Goal: Task Accomplishment & Management: Use online tool/utility

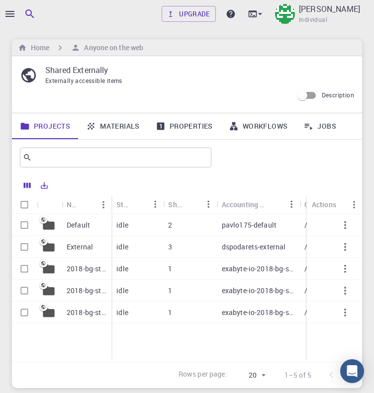
click at [114, 131] on link "Materials" at bounding box center [113, 126] width 70 height 26
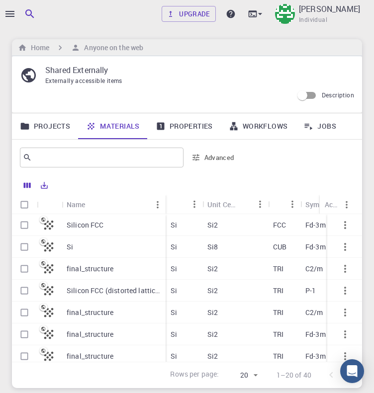
click at [89, 222] on p "Silicon FCC" at bounding box center [85, 225] width 37 height 10
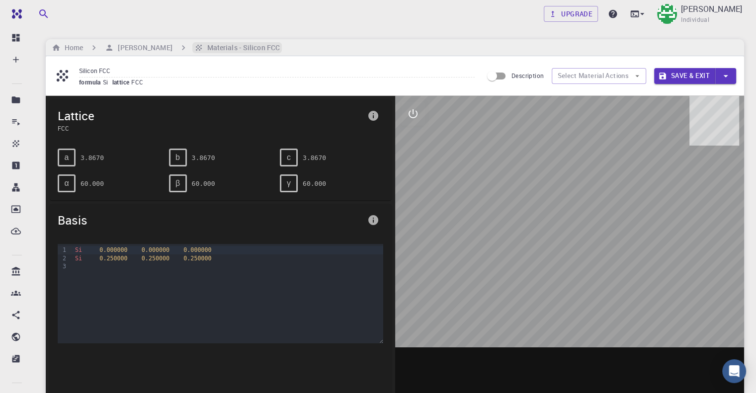
click at [222, 51] on h6 "Materials - Silicon FCC" at bounding box center [241, 47] width 77 height 11
click at [64, 75] on icon at bounding box center [62, 75] width 11 height 11
click at [101, 65] on div "Silicon FCC formula Si lattice FCC Description Select Material Actions Save & E…" at bounding box center [395, 75] width 698 height 39
click at [107, 71] on input "Silicon FCC" at bounding box center [276, 70] width 395 height 13
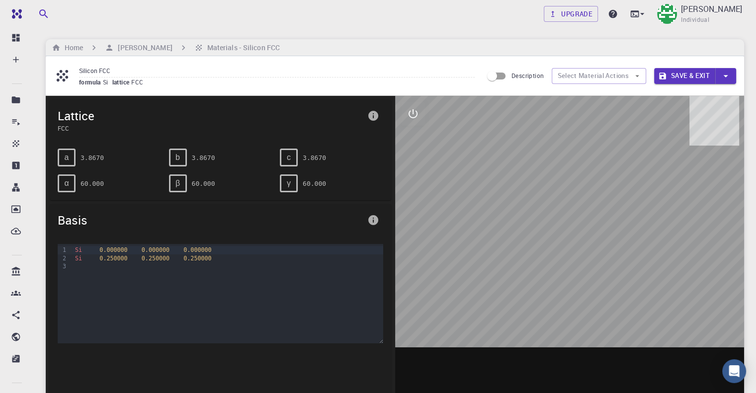
click at [471, 149] on div at bounding box center [569, 250] width 349 height 309
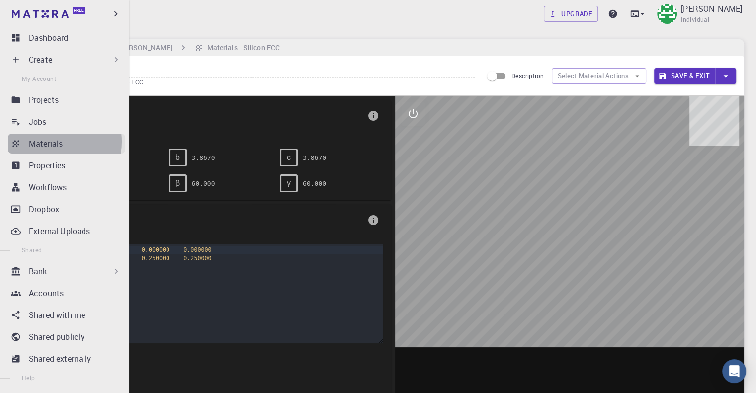
click at [45, 142] on p "Materials" at bounding box center [46, 144] width 34 height 12
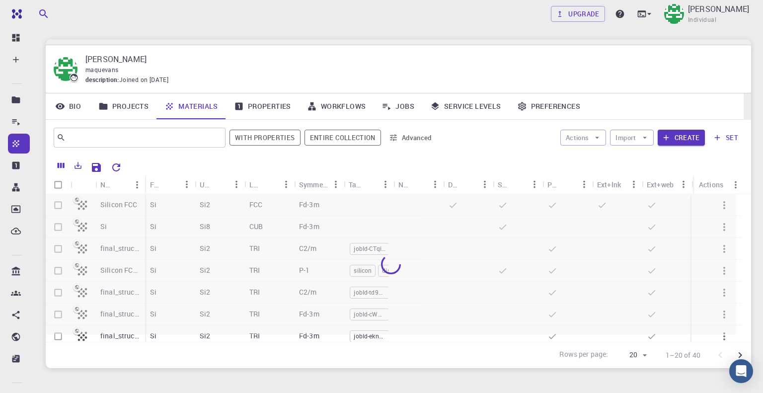
click at [303, 44] on div at bounding box center [398, 42] width 705 height 6
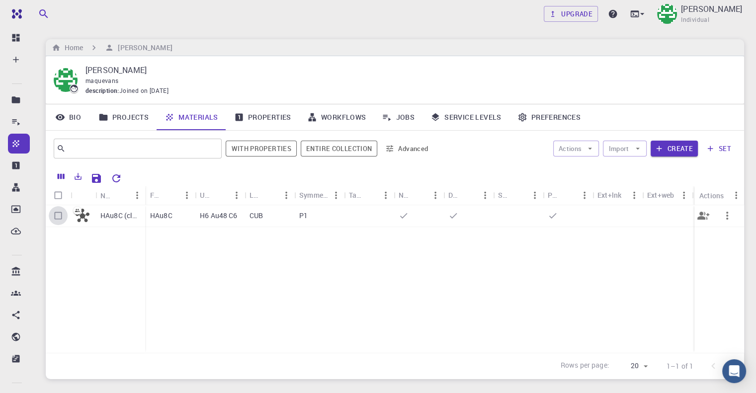
click at [56, 214] on input "Select row" at bounding box center [58, 215] width 19 height 19
checkbox input "true"
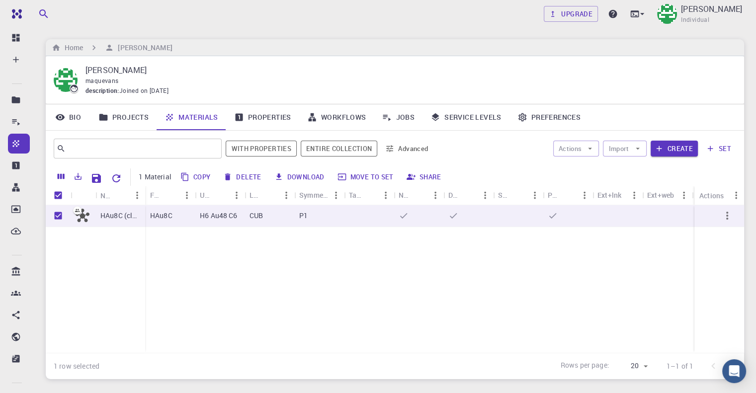
click at [188, 176] on icon "button" at bounding box center [184, 176] width 9 height 9
checkbox input "false"
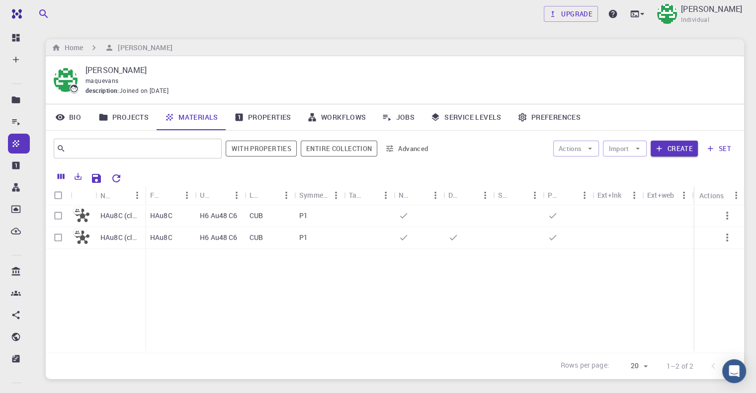
click at [466, 318] on div "HAu8C (clone) (clone) HAu8C (clone) HAu8C H6 Au48 C6 CUB P1 HAu8C H6 Au48 C6 CU…" at bounding box center [395, 279] width 698 height 148
click at [57, 214] on input "Select row" at bounding box center [58, 215] width 19 height 19
click at [57, 215] on input "Select row" at bounding box center [58, 215] width 19 height 19
checkbox input "false"
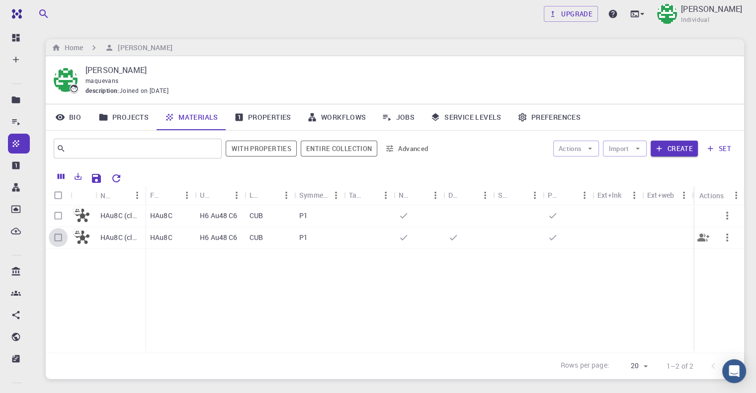
click at [60, 233] on input "Select row" at bounding box center [58, 237] width 19 height 19
checkbox input "false"
click at [69, 233] on div at bounding box center [58, 238] width 25 height 22
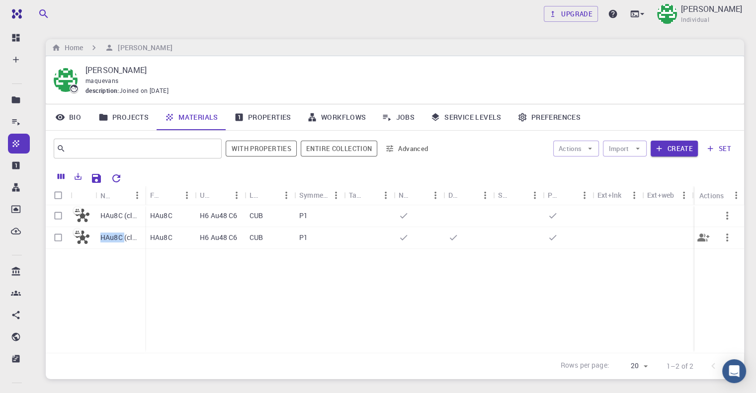
click at [69, 233] on div at bounding box center [58, 238] width 25 height 22
click at [67, 235] on input "Select row" at bounding box center [58, 237] width 19 height 19
checkbox input "true"
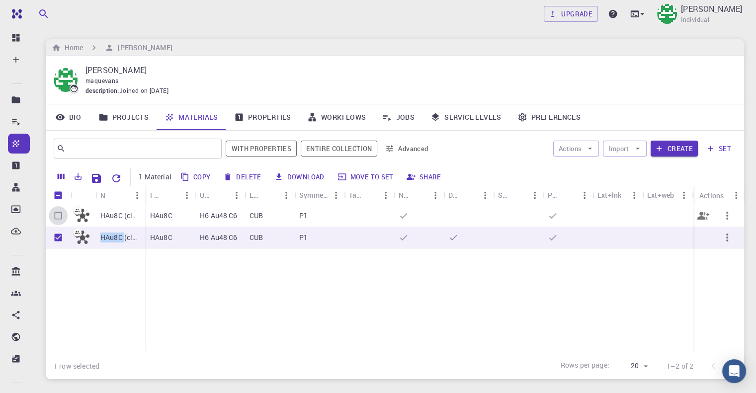
click at [60, 214] on input "Select row" at bounding box center [58, 215] width 19 height 19
checkbox input "true"
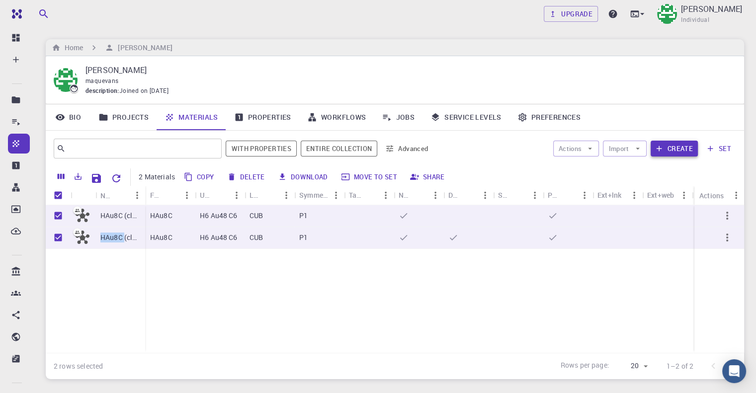
click at [672, 145] on button "Create" at bounding box center [673, 149] width 47 height 16
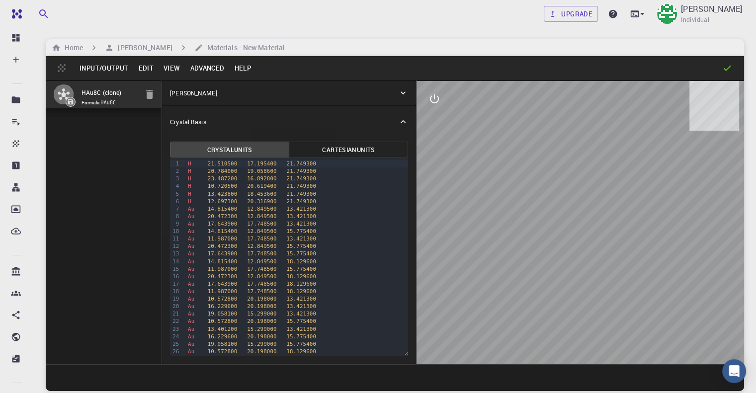
click at [149, 68] on button "Edit" at bounding box center [145, 68] width 25 height 16
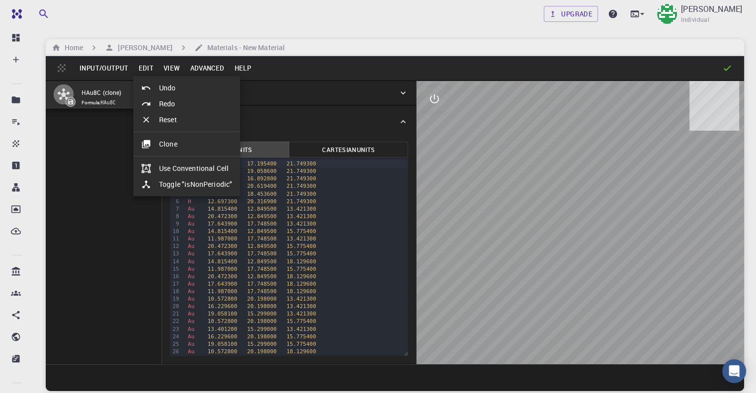
click at [184, 144] on li "Clone" at bounding box center [186, 144] width 107 height 16
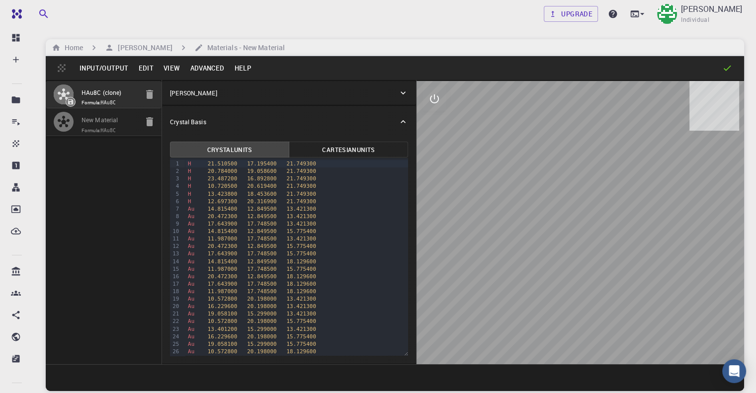
click at [416, 142] on div at bounding box center [579, 222] width 327 height 283
click at [413, 71] on div at bounding box center [494, 68] width 476 height 10
click at [185, 170] on div "H 20.784000 19.058600 21.749300" at bounding box center [296, 170] width 223 height 7
click at [207, 186] on div "H 10.720500 20.619400 21.749300" at bounding box center [296, 185] width 223 height 7
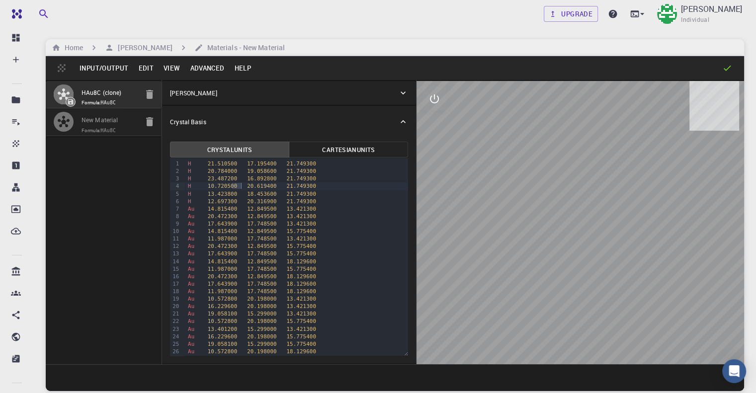
click at [207, 186] on div "H 10.720500 20.619400 21.749300" at bounding box center [296, 185] width 223 height 7
click at [247, 188] on span "20.619400" at bounding box center [262, 186] width 30 height 6
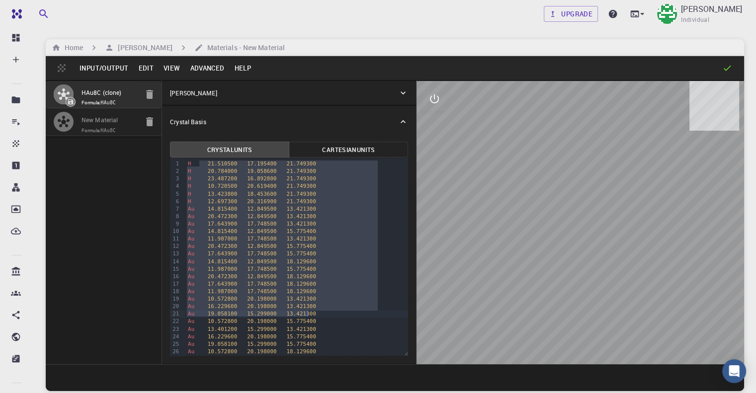
drag, startPoint x: 171, startPoint y: 167, endPoint x: 232, endPoint y: 221, distance: 81.4
click at [296, 314] on div "H 21.510500 17.195400 21.749300 H 20.784000 19.058600 21.749300 H 23.487200 16.…" at bounding box center [296, 389] width 223 height 462
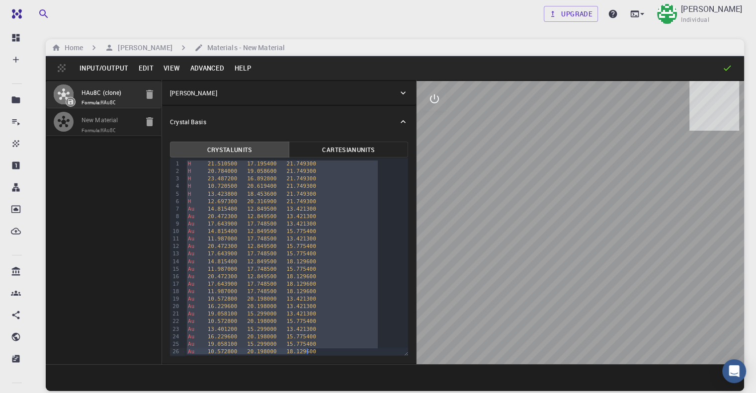
drag, startPoint x: 156, startPoint y: 162, endPoint x: 292, endPoint y: 326, distance: 212.1
click at [292, 349] on div "H 21.510500 17.195400 21.749300 H 20.784000 19.058600 21.749300 H 23.487200 16.…" at bounding box center [296, 389] width 223 height 462
click at [289, 150] on button "Cartesian Units" at bounding box center [348, 150] width 119 height 16
drag, startPoint x: 224, startPoint y: 147, endPoint x: 231, endPoint y: 129, distance: 19.0
click at [223, 148] on button "Crystal Units" at bounding box center [229, 150] width 119 height 16
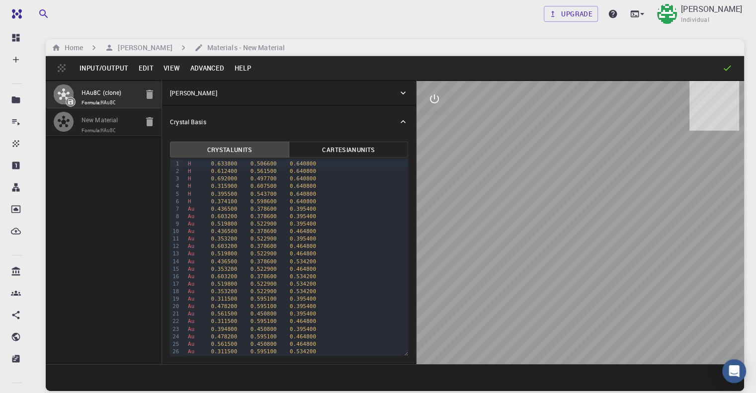
click at [231, 125] on div "Crystal Basis" at bounding box center [284, 121] width 228 height 9
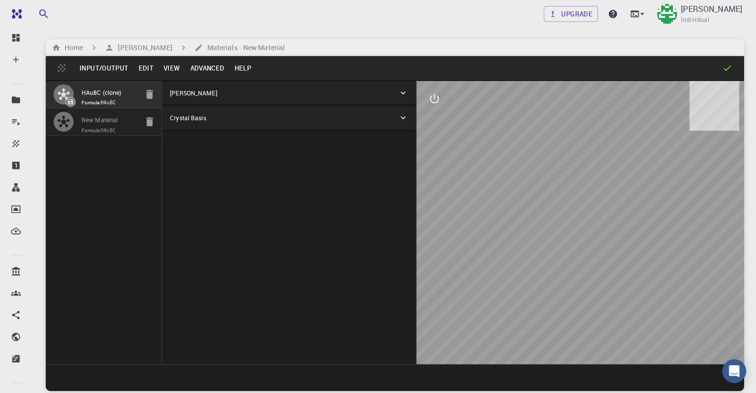
click at [231, 125] on div "Crystal Basis" at bounding box center [289, 118] width 254 height 24
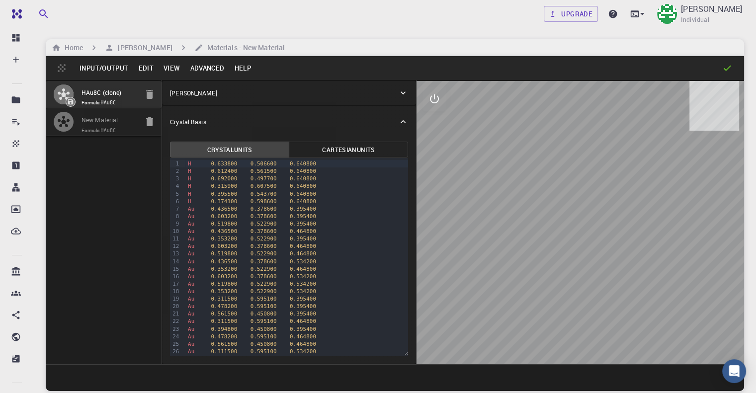
click at [224, 101] on div "[PERSON_NAME]" at bounding box center [289, 93] width 254 height 24
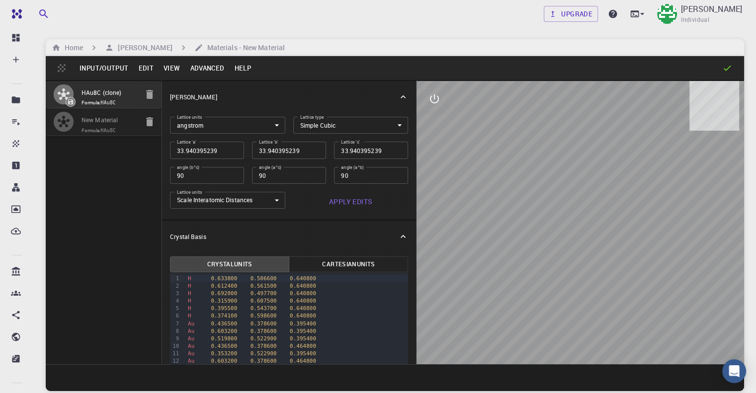
click at [66, 127] on icon "button" at bounding box center [64, 121] width 12 height 11
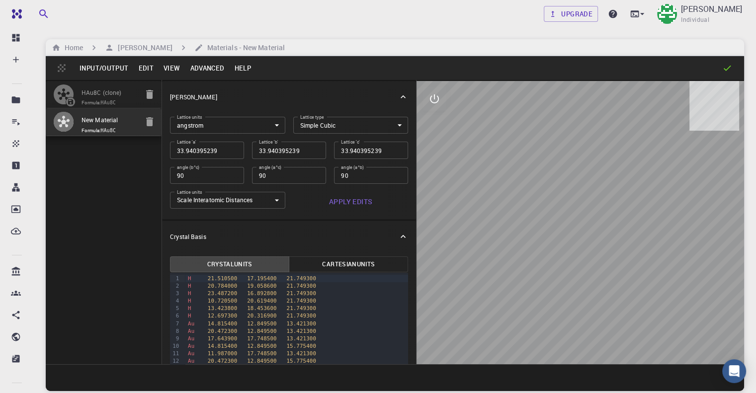
click at [324, 123] on body "Free Dashboard Create New Job New Material Create Material Upload File Import f…" at bounding box center [378, 234] width 756 height 468
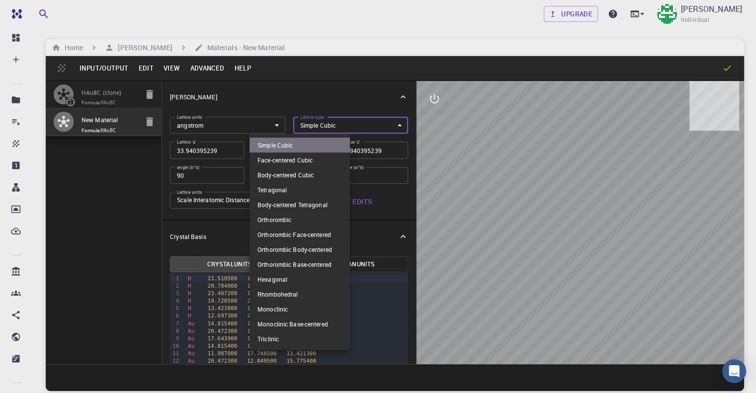
click at [317, 147] on li "Simple Cubic" at bounding box center [299, 145] width 100 height 15
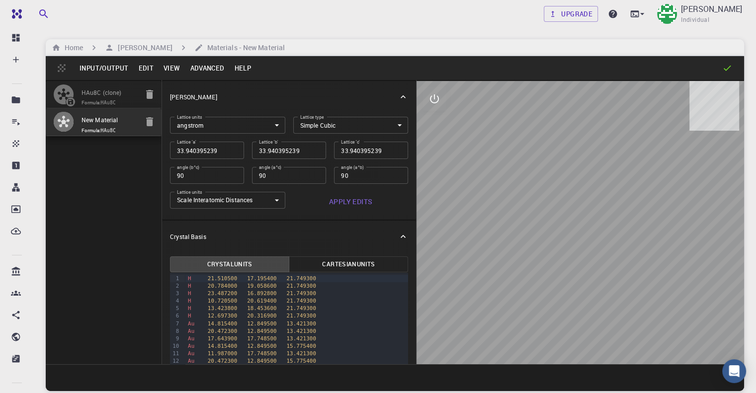
click at [416, 132] on div at bounding box center [579, 222] width 327 height 283
click at [175, 146] on input "33.940395239" at bounding box center [207, 150] width 74 height 17
type input "7"
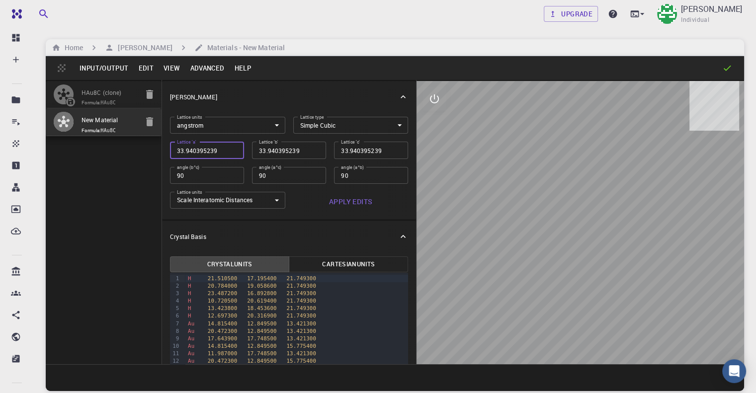
type input "7"
type input "7.3"
click at [416, 219] on div at bounding box center [579, 222] width 327 height 283
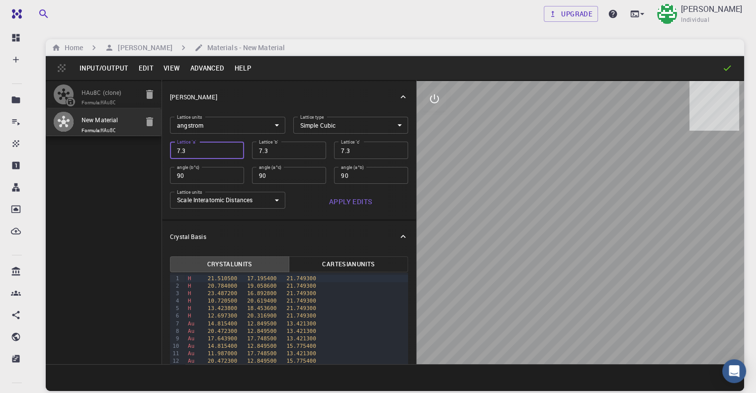
click at [189, 149] on input "7.3" at bounding box center [207, 150] width 74 height 17
type input "7"
type input "7.9"
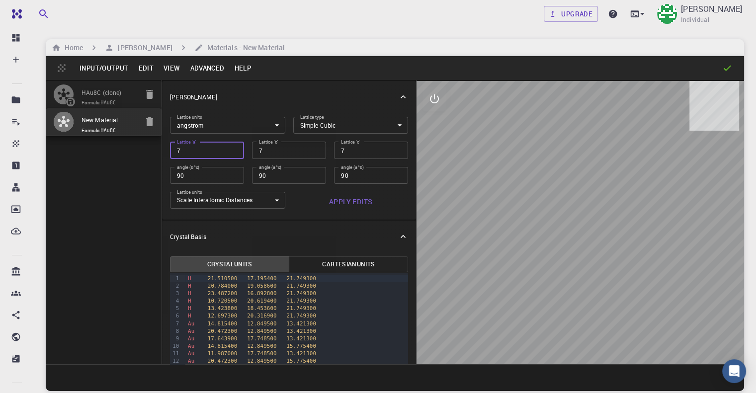
type input "7.9"
type input "7.93"
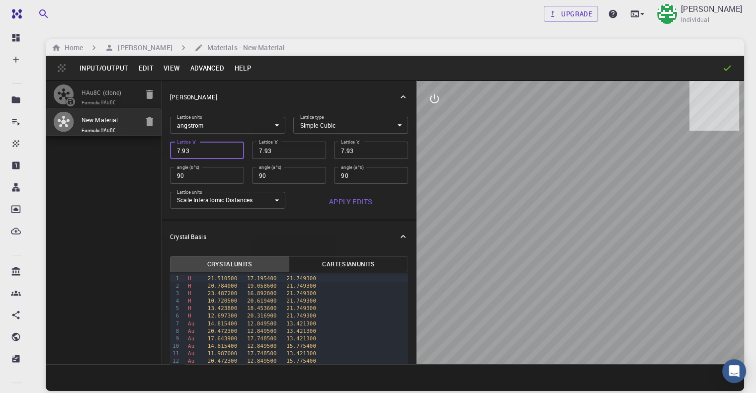
type input "7.937"
type input "7.9377"
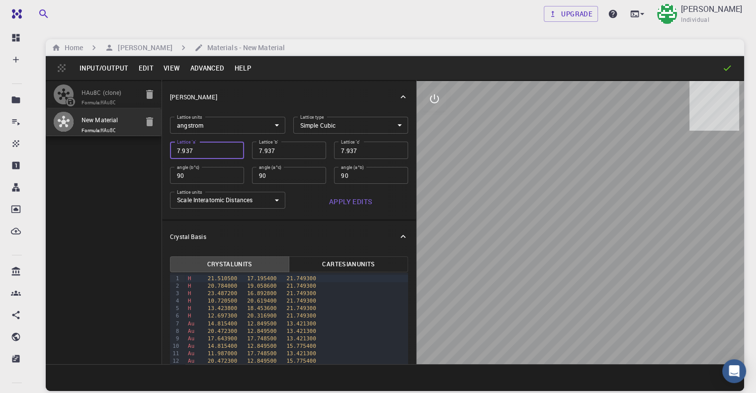
type input "7.9377"
click at [416, 143] on div at bounding box center [579, 222] width 327 height 283
click at [82, 63] on button "Input/Output" at bounding box center [104, 68] width 59 height 16
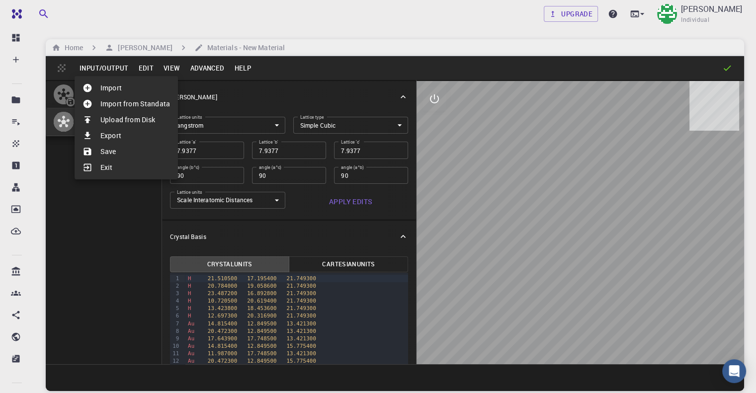
click at [109, 148] on li "Save" at bounding box center [126, 152] width 103 height 16
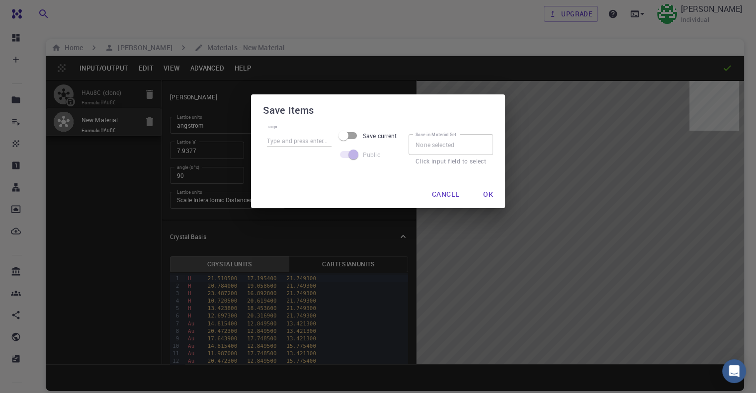
click at [449, 264] on div "Save Items Tags Save current Public Save in Material Set Save in Material Set C…" at bounding box center [378, 196] width 756 height 393
click at [488, 193] on button "Ok" at bounding box center [488, 194] width 26 height 20
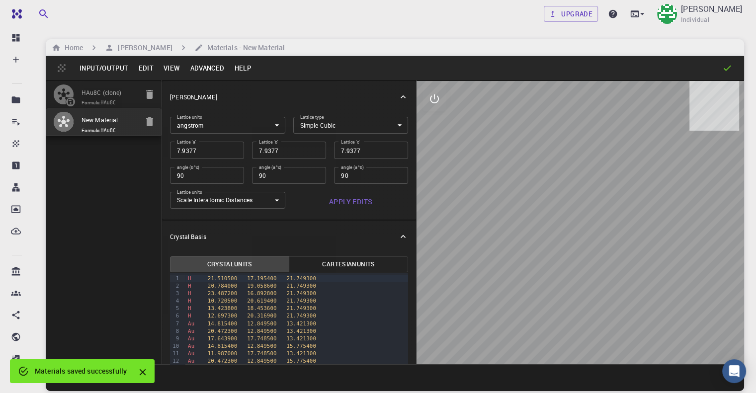
click at [416, 132] on div at bounding box center [579, 222] width 327 height 283
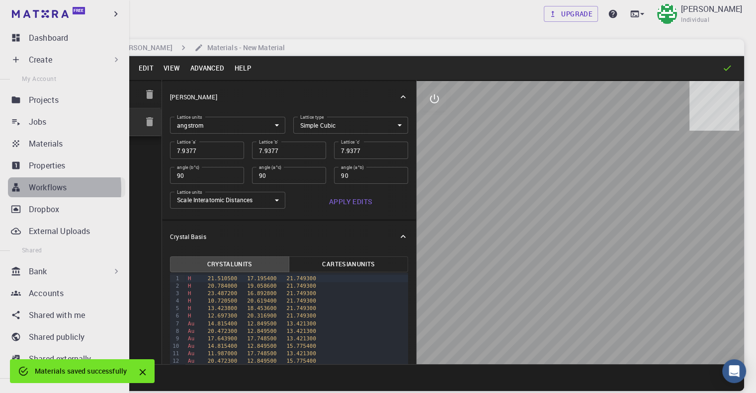
click at [22, 189] on link "Workflows" at bounding box center [66, 187] width 117 height 20
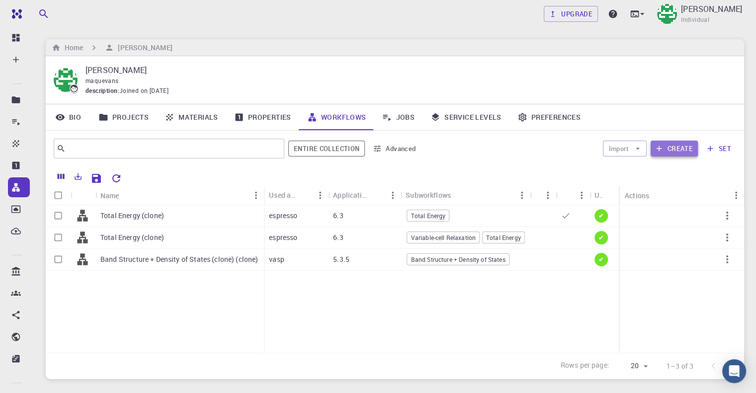
click at [666, 147] on button "Create" at bounding box center [673, 149] width 47 height 16
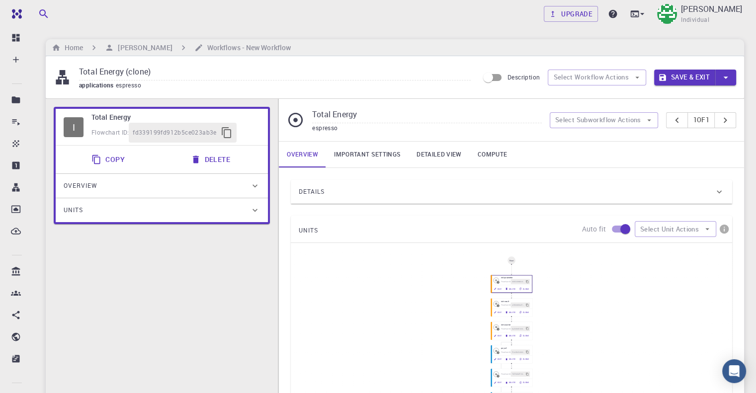
click at [428, 171] on div "Details Properties atomic-forces fermi-energy pressure stress-tensor total-ener…" at bounding box center [511, 360] width 465 height 385
click at [101, 185] on div "Overview" at bounding box center [157, 186] width 186 height 16
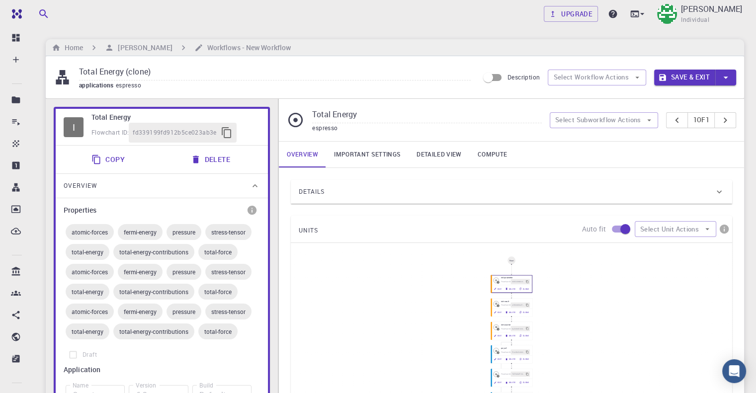
click at [101, 185] on div "Overview" at bounding box center [157, 186] width 186 height 16
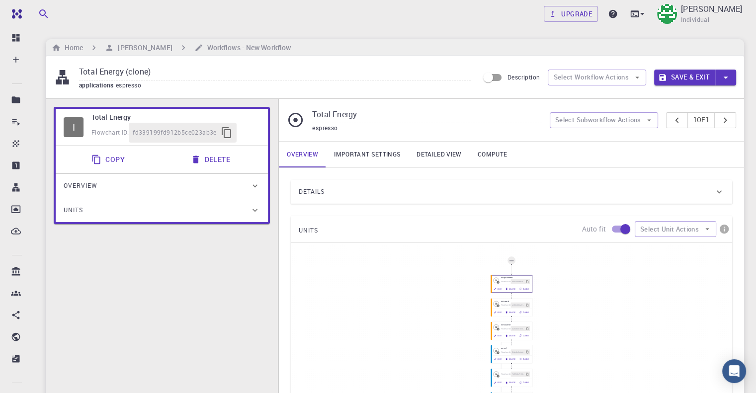
click at [101, 220] on div "Units" at bounding box center [162, 210] width 212 height 24
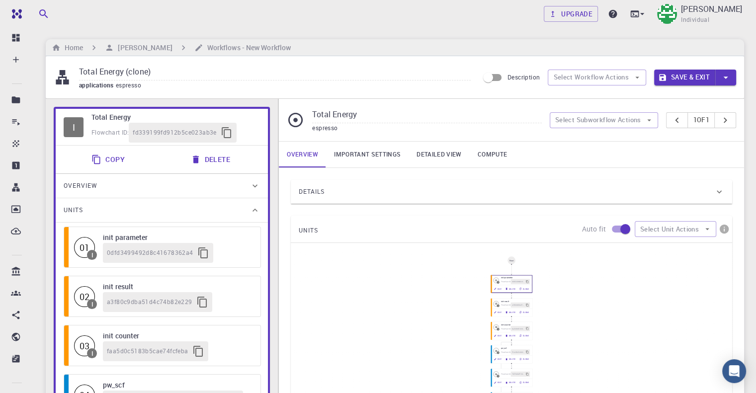
click at [100, 216] on div "Units" at bounding box center [157, 210] width 186 height 16
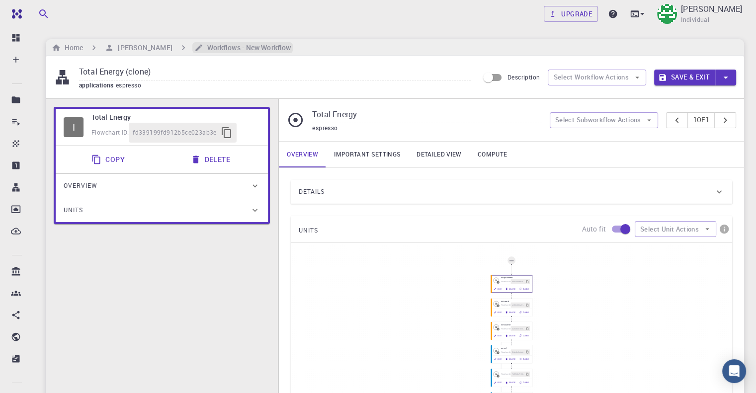
click at [203, 49] on icon "breadcrumb" at bounding box center [198, 47] width 9 height 9
click at [202, 47] on icon "breadcrumb" at bounding box center [198, 47] width 7 height 7
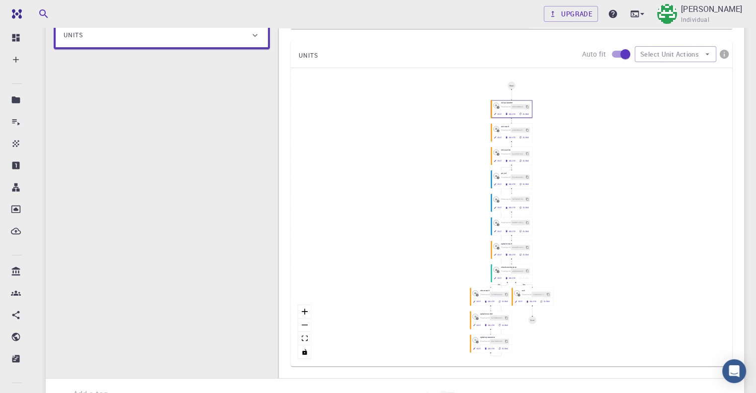
scroll to position [249, 0]
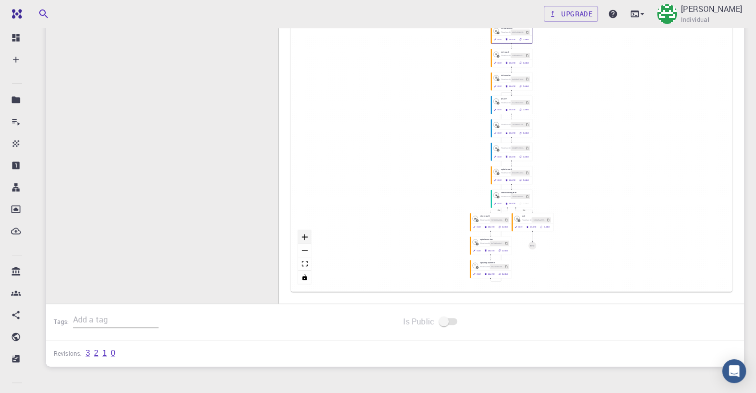
click at [299, 234] on button "zoom in" at bounding box center [304, 237] width 13 height 13
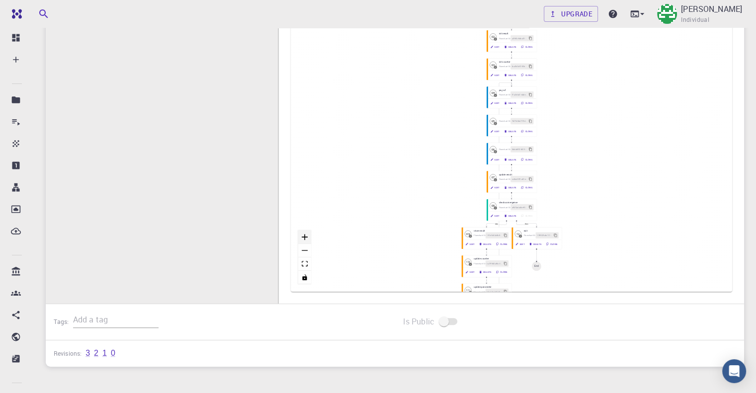
click at [299, 234] on button "zoom in" at bounding box center [304, 237] width 13 height 13
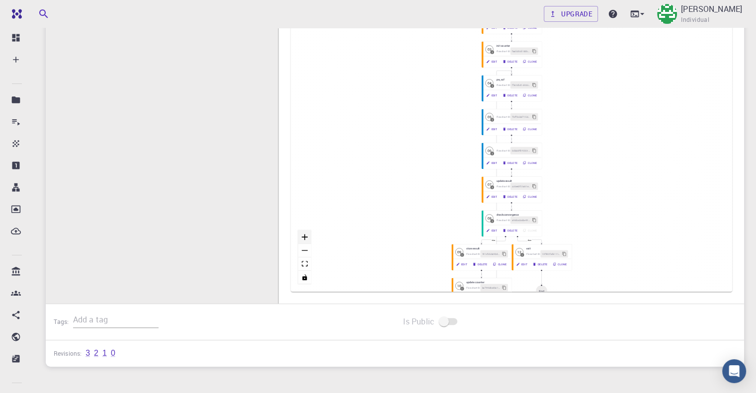
click at [299, 234] on button "zoom in" at bounding box center [304, 237] width 13 height 13
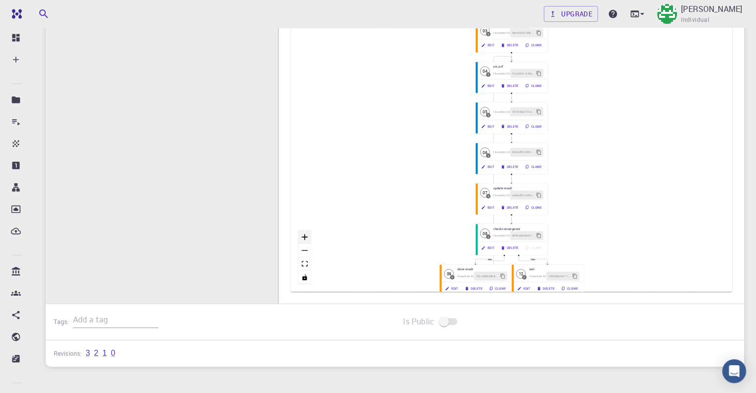
click at [299, 234] on button "zoom in" at bounding box center [304, 237] width 13 height 13
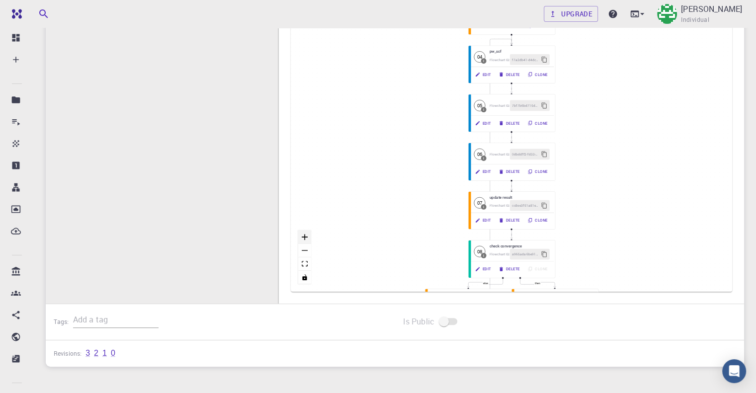
click at [299, 234] on button "zoom in" at bounding box center [304, 237] width 13 height 13
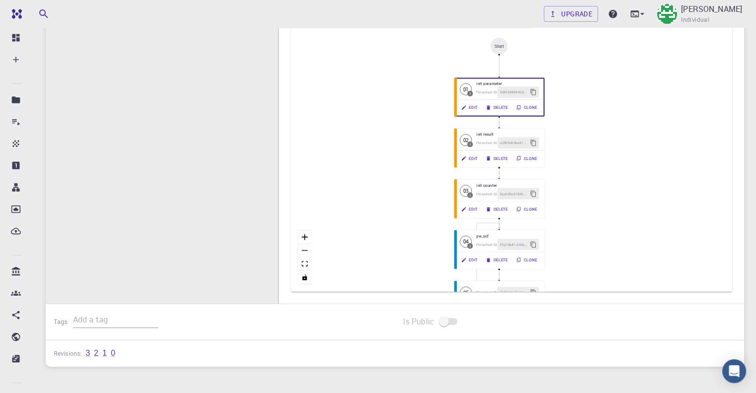
drag, startPoint x: 421, startPoint y: 172, endPoint x: 418, endPoint y: 355, distance: 182.8
click at [418, 355] on div "Total Energy (clone) applications espresso Description Select Workflow Actions …" at bounding box center [395, 87] width 698 height 560
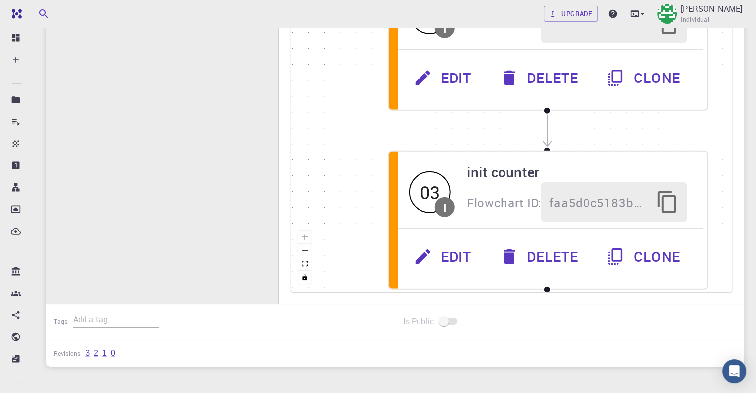
drag, startPoint x: 449, startPoint y: 193, endPoint x: 287, endPoint y: 315, distance: 203.3
click at [280, 321] on div "Total Energy (clone) applications espresso Description Select Workflow Actions …" at bounding box center [395, 87] width 698 height 560
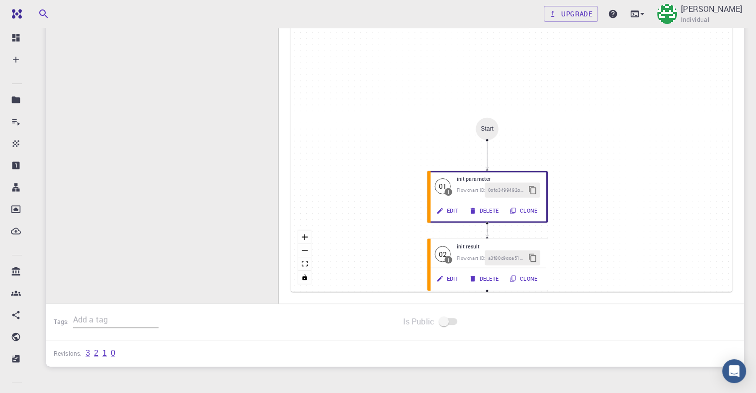
drag, startPoint x: 375, startPoint y: 170, endPoint x: 403, endPoint y: 290, distance: 123.1
click at [403, 291] on div "Details Properties atomic-forces fermi-energy pressure stress-tensor total-ener…" at bounding box center [511, 111] width 465 height 385
click at [440, 210] on icon "button" at bounding box center [438, 213] width 6 height 6
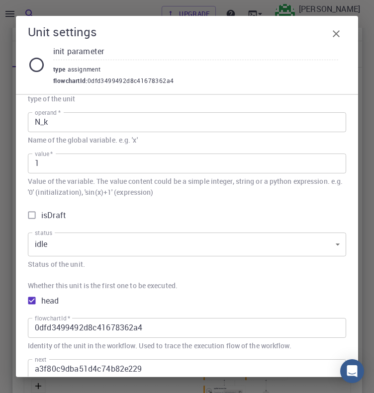
scroll to position [0, 0]
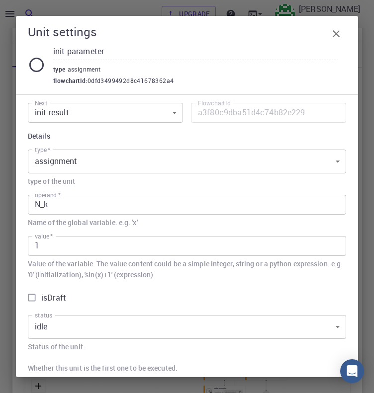
click at [228, 171] on body "Upgrade [PERSON_NAME] Individual Home [PERSON_NAME] Workflows - New Workflow To…" at bounding box center [187, 180] width 374 height 896
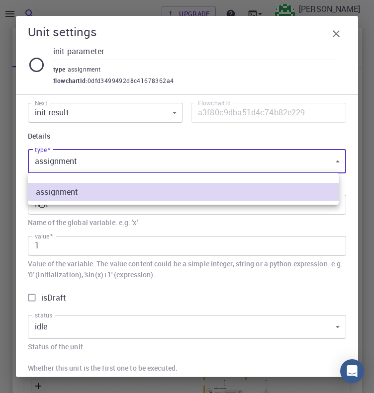
click at [225, 170] on div at bounding box center [187, 196] width 374 height 393
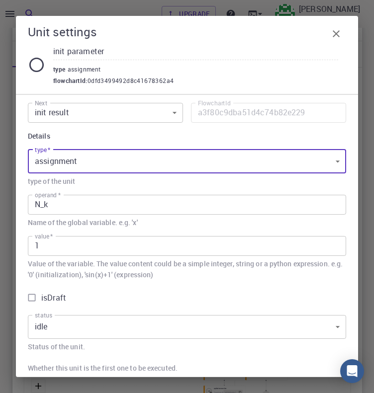
click at [191, 136] on h6 "Details" at bounding box center [187, 136] width 318 height 11
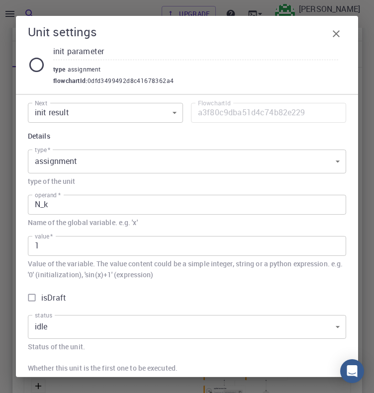
click at [46, 135] on h6 "Details" at bounding box center [187, 136] width 318 height 11
drag, startPoint x: 290, startPoint y: 30, endPoint x: 136, endPoint y: 71, distance: 159.3
click at [245, 20] on div "Unit settings init parameter type assignment flowchartId : 0dfd3499492d8c416783…" at bounding box center [187, 55] width 342 height 78
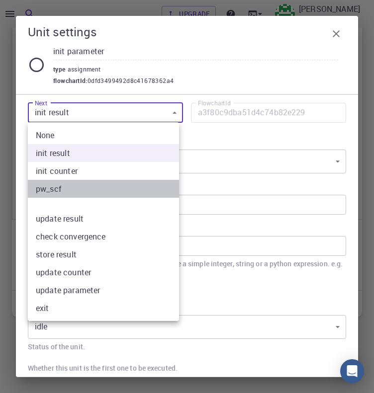
click at [70, 186] on li "pw_scf" at bounding box center [103, 189] width 151 height 18
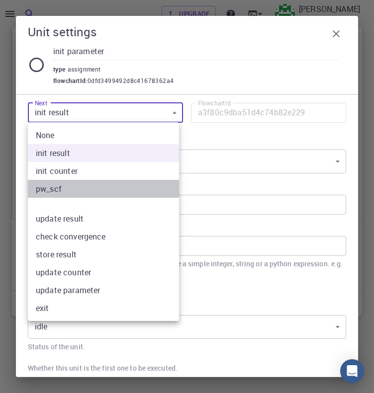
click at [66, 192] on li "pw_scf" at bounding box center [103, 189] width 151 height 18
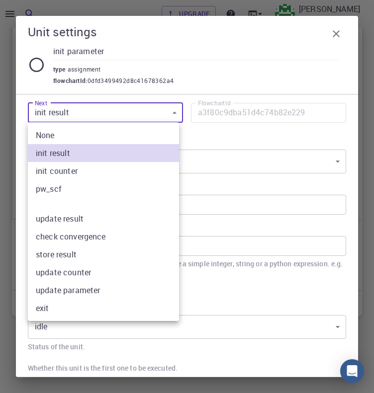
click at [326, 32] on div at bounding box center [187, 196] width 374 height 393
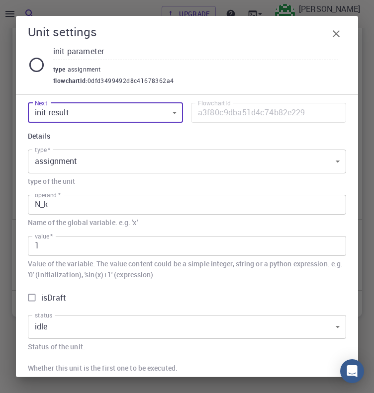
click at [339, 34] on icon "button" at bounding box center [336, 34] width 12 height 12
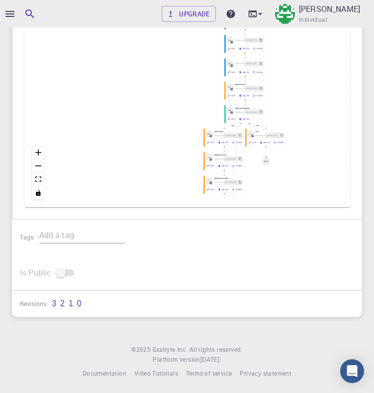
scroll to position [259, 0]
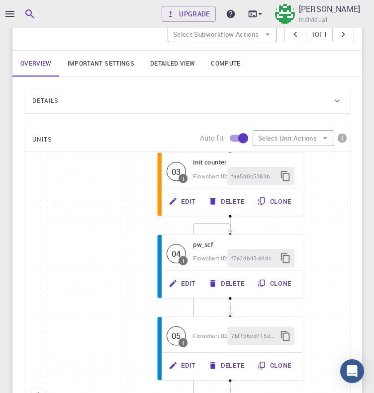
drag, startPoint x: 202, startPoint y: 244, endPoint x: 85, endPoint y: 259, distance: 118.2
click at [92, 262] on div "then else Start 01 I init parameter Flowchart ID: 0dfd3499492d8c41678362a4 Edit…" at bounding box center [186, 301] width 325 height 298
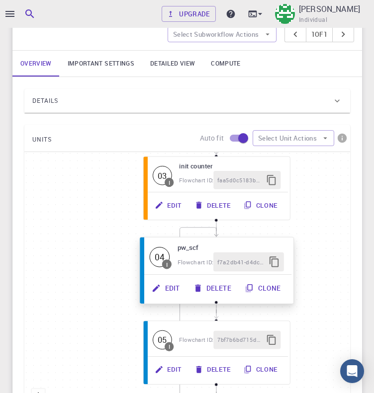
click at [163, 292] on button "Edit" at bounding box center [167, 288] width 42 height 19
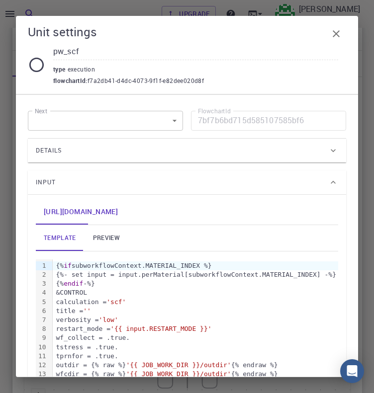
click at [86, 153] on div "Details" at bounding box center [182, 151] width 292 height 16
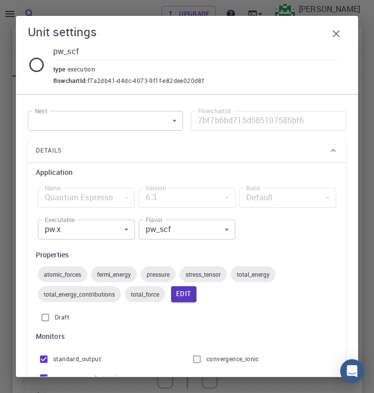
click at [107, 233] on body "Upgrade [PERSON_NAME] Individual Home [PERSON_NAME] Workflows - New Workflow To…" at bounding box center [187, 189] width 374 height 896
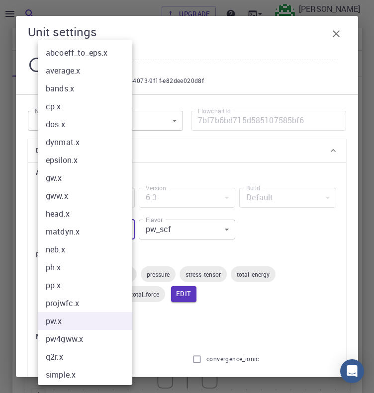
click at [64, 106] on li "cp.x" at bounding box center [89, 106] width 102 height 18
type input "cp.x"
type input "cp"
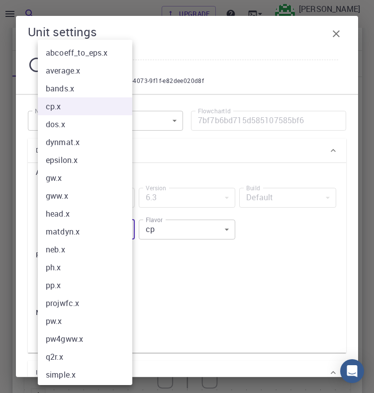
click at [215, 286] on div at bounding box center [187, 196] width 374 height 393
drag, startPoint x: 175, startPoint y: 51, endPoint x: 168, endPoint y: 53, distance: 6.9
click at [173, 53] on div at bounding box center [187, 196] width 374 height 393
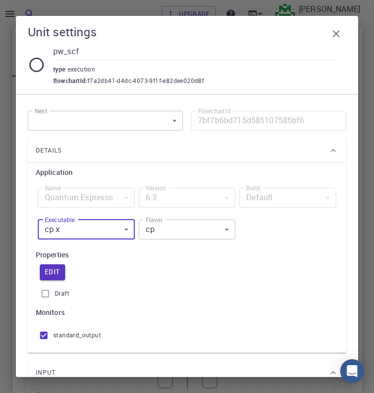
click at [164, 53] on div at bounding box center [187, 196] width 374 height 393
drag, startPoint x: 144, startPoint y: 53, endPoint x: 21, endPoint y: 58, distance: 123.3
click at [21, 58] on div "Unit settings pw_scf type execution flowchartId : f7a2db41-d4dc-4073-9f1f-e82de…" at bounding box center [187, 55] width 342 height 78
type input "cp"
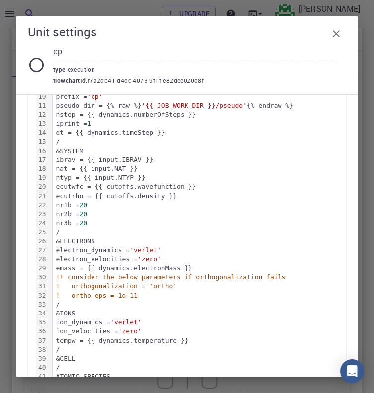
scroll to position [497, 0]
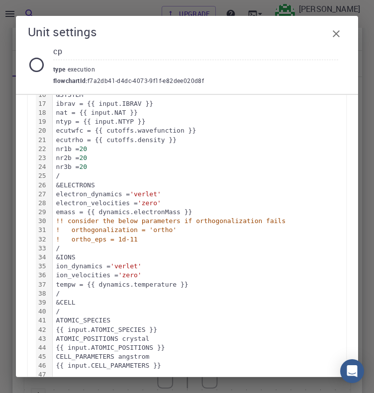
click at [338, 28] on icon "button" at bounding box center [336, 34] width 12 height 12
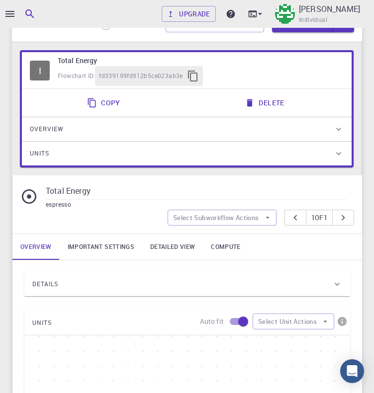
scroll to position [149, 0]
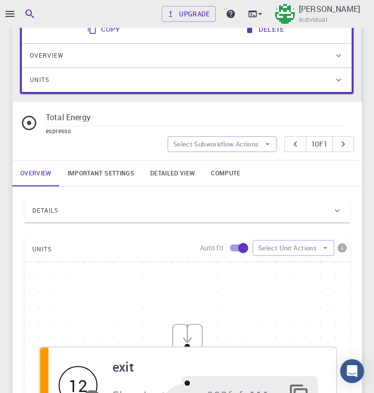
click at [101, 203] on div "Details" at bounding box center [182, 211] width 300 height 16
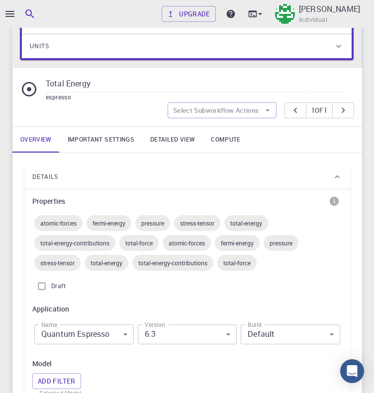
scroll to position [199, 0]
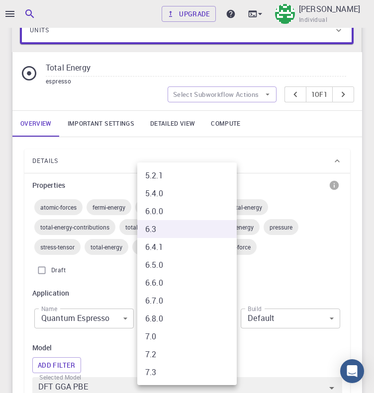
click at [174, 377] on li "7.3" at bounding box center [186, 372] width 99 height 18
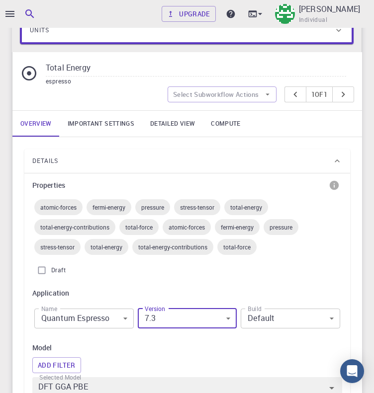
type input "7.3"
click at [260, 328] on div "Build Default Default Build" at bounding box center [289, 319] width 103 height 32
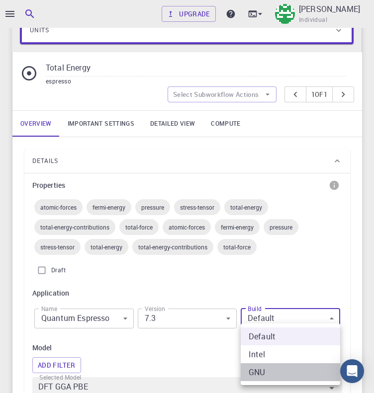
click at [268, 371] on li "GNU" at bounding box center [289, 372] width 99 height 18
type input "GNU"
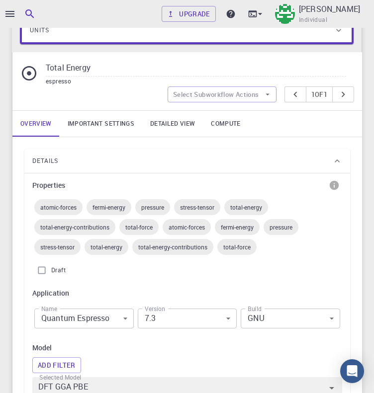
click at [101, 123] on link "Important settings" at bounding box center [101, 124] width 82 height 26
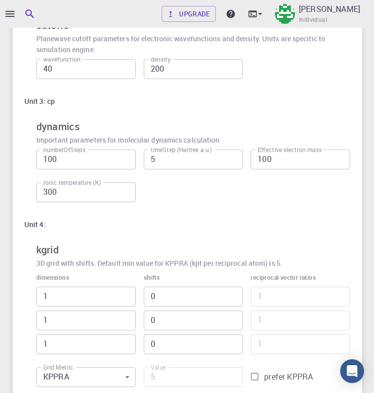
scroll to position [348, 0]
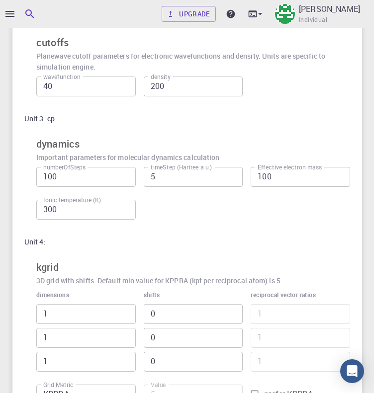
click at [186, 84] on input "200" at bounding box center [193, 87] width 99 height 20
click at [185, 84] on input "200" at bounding box center [193, 87] width 99 height 20
drag, startPoint x: 149, startPoint y: 87, endPoint x: 187, endPoint y: 87, distance: 38.3
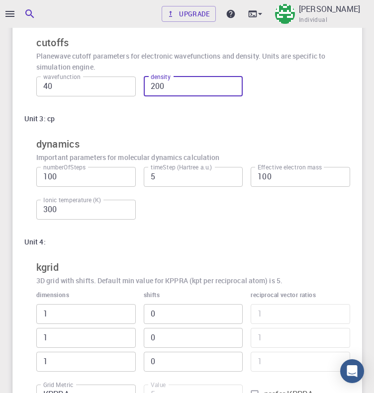
click at [187, 87] on input "200" at bounding box center [193, 87] width 99 height 20
type input "320"
drag, startPoint x: 193, startPoint y: 137, endPoint x: 21, endPoint y: 112, distance: 173.6
click at [192, 137] on h6 "dynamics" at bounding box center [192, 144] width 313 height 16
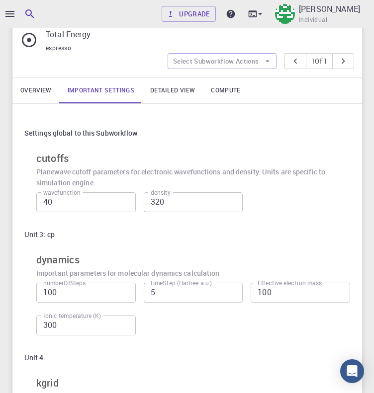
scroll to position [248, 0]
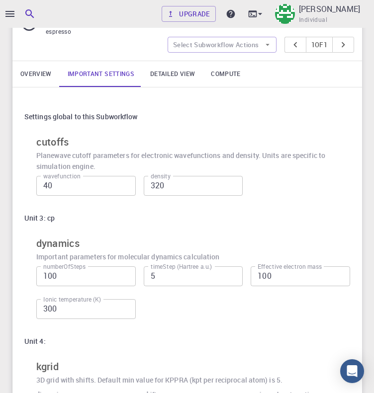
click at [169, 281] on input "5" at bounding box center [193, 276] width 99 height 20
drag, startPoint x: 169, startPoint y: 281, endPoint x: 152, endPoint y: 282, distance: 17.4
click at [155, 282] on input "5" at bounding box center [193, 276] width 99 height 20
drag, startPoint x: 151, startPoint y: 282, endPoint x: 159, endPoint y: 282, distance: 7.9
click at [159, 282] on input "5" at bounding box center [193, 276] width 99 height 20
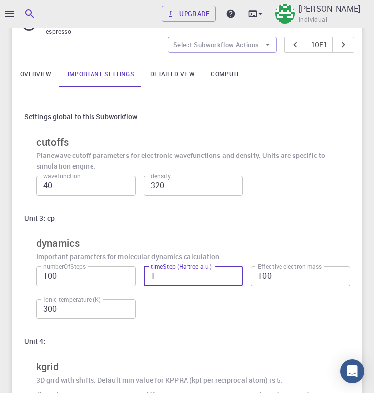
type input "1"
click at [28, 87] on div "Settings global to this Subworkflow cutoffs Planewave cutoff parameters for ele…" at bounding box center [186, 400] width 349 height 626
click at [29, 78] on link "Overview" at bounding box center [35, 74] width 47 height 26
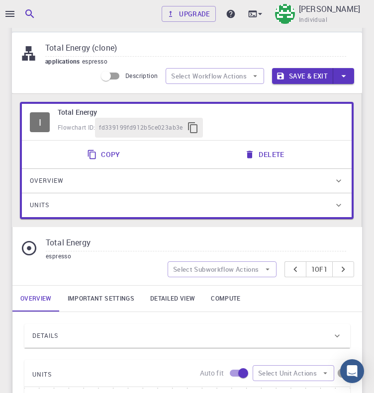
scroll to position [0, 0]
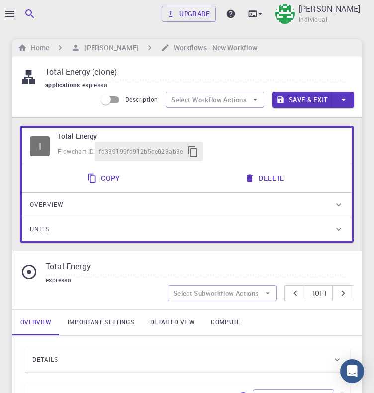
click at [84, 75] on input "Total Energy (clone)" at bounding box center [195, 72] width 301 height 16
drag, startPoint x: 46, startPoint y: 74, endPoint x: 141, endPoint y: 65, distance: 95.8
click at [141, 65] on input "Total Energy (clone)" at bounding box center [195, 72] width 301 height 16
type input "molecular-dynamics"
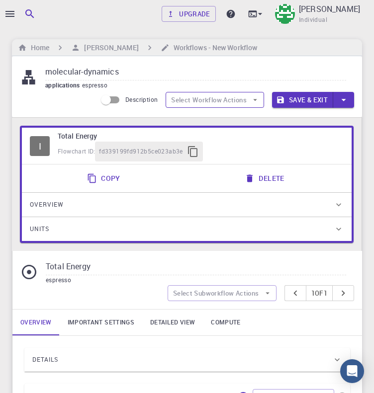
click at [201, 102] on button "Select Workflow Actions" at bounding box center [214, 100] width 98 height 16
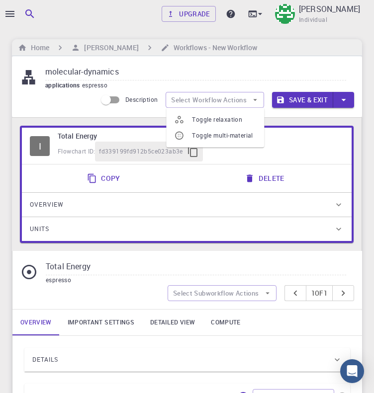
click at [162, 85] on div "applications espresso" at bounding box center [195, 85] width 301 height 10
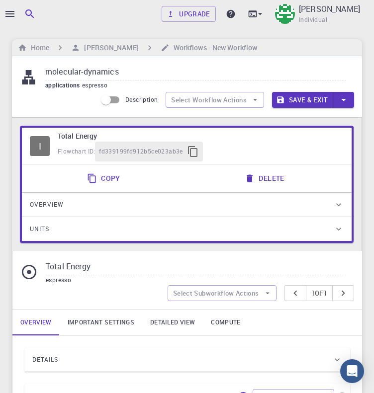
click at [102, 84] on span "espresso" at bounding box center [96, 85] width 29 height 8
click at [72, 85] on span "applications" at bounding box center [63, 85] width 37 height 8
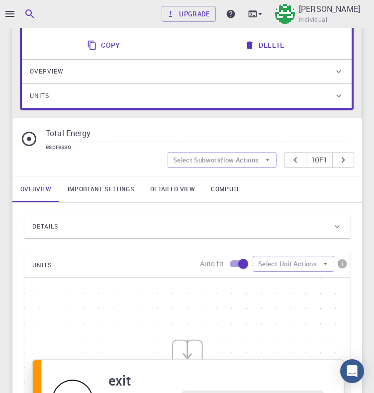
scroll to position [55, 0]
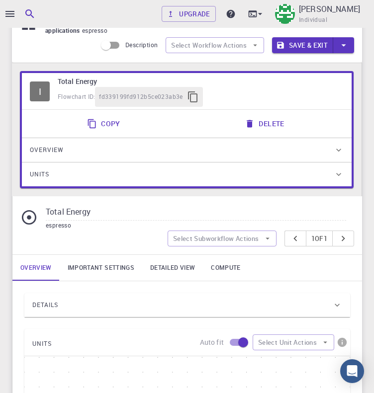
click at [101, 212] on input "Total Energy" at bounding box center [196, 212] width 300 height 16
drag, startPoint x: 101, startPoint y: 212, endPoint x: 28, endPoint y: 220, distance: 73.5
click at [28, 220] on div "Total Energy espresso" at bounding box center [186, 217] width 333 height 26
click at [210, 234] on button "Select Subworkflow Actions" at bounding box center [221, 239] width 109 height 16
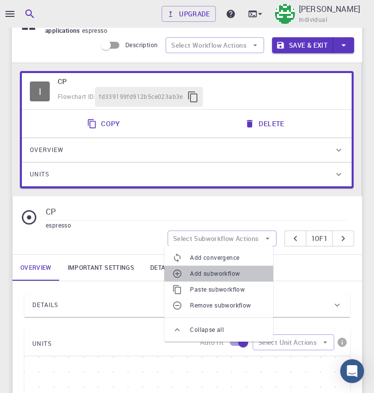
click at [225, 274] on span "Add subworkflow" at bounding box center [227, 274] width 75 height 10
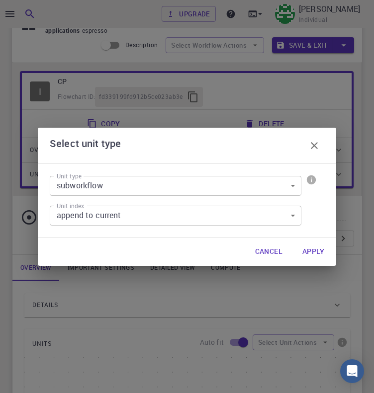
drag, startPoint x: 312, startPoint y: 256, endPoint x: 68, endPoint y: 181, distance: 255.0
click at [312, 256] on button "Apply" at bounding box center [313, 252] width 38 height 20
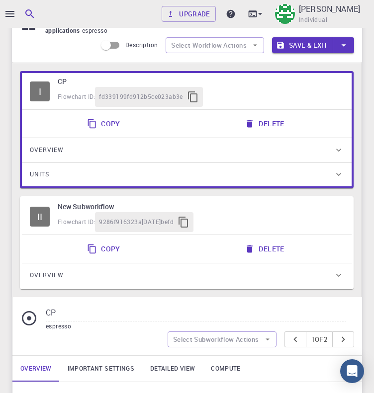
click at [109, 201] on h6 "New Subworkflow" at bounding box center [201, 206] width 286 height 11
type input "New Subworkflow"
type input "6.3"
type input "Default"
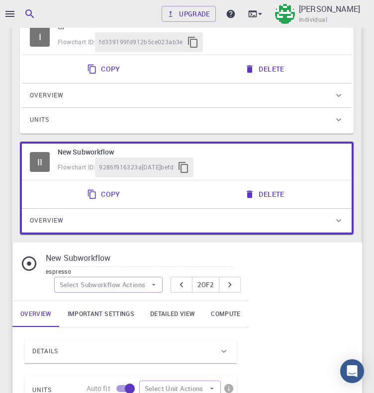
scroll to position [204, 0]
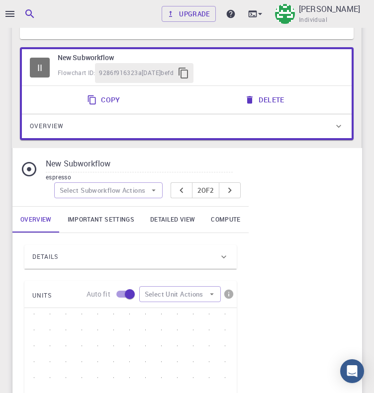
click at [107, 165] on input "New Subworkflow" at bounding box center [139, 164] width 187 height 16
drag, startPoint x: 47, startPoint y: 166, endPoint x: 141, endPoint y: 166, distance: 93.9
click at [141, 166] on input "NewSubworkflow" at bounding box center [139, 164] width 187 height 16
type input "deepmd"
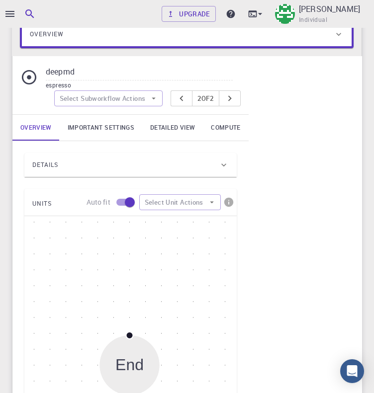
scroll to position [353, 0]
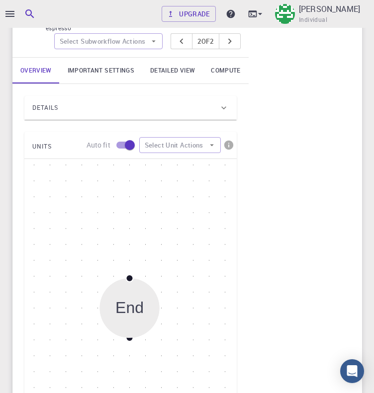
drag, startPoint x: 115, startPoint y: 69, endPoint x: 147, endPoint y: 65, distance: 31.6
click at [115, 69] on link "Important settings" at bounding box center [101, 71] width 82 height 26
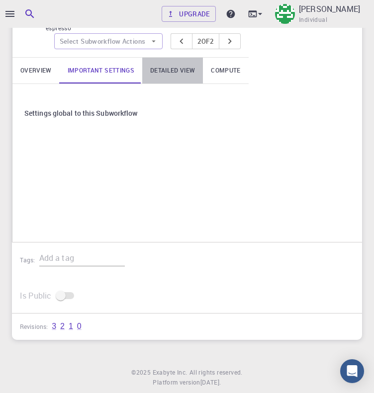
click at [165, 71] on link "Detailed view" at bounding box center [172, 71] width 61 height 26
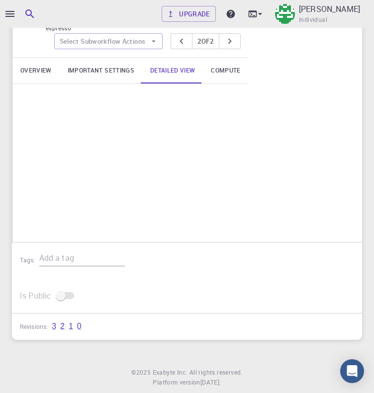
click at [40, 61] on link "Overview" at bounding box center [35, 71] width 47 height 26
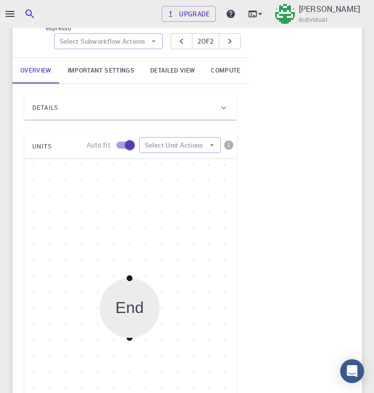
scroll to position [253, 0]
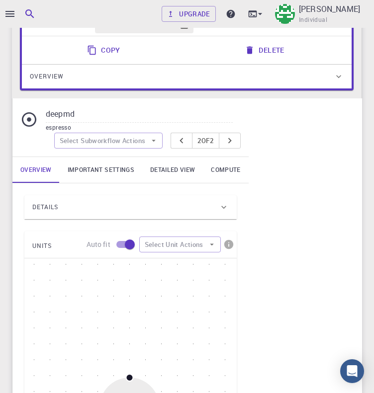
click at [79, 186] on div "Details Application Name Quantum Espresso espresso Name Version 6.3 6.3 Version…" at bounding box center [130, 375] width 236 height 385
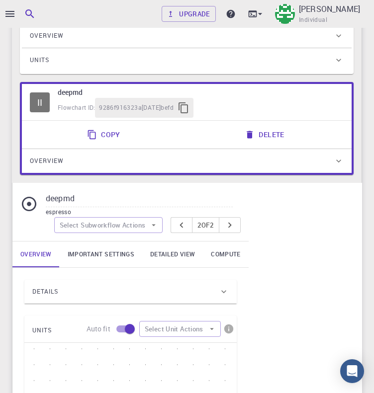
scroll to position [56, 0]
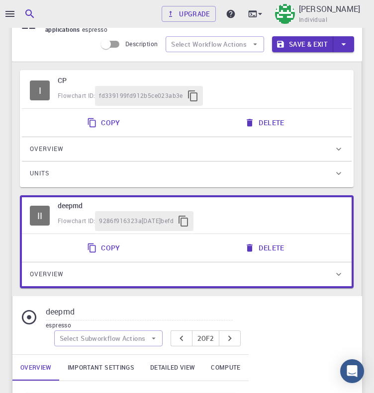
click at [324, 267] on div "Overview" at bounding box center [182, 274] width 304 height 16
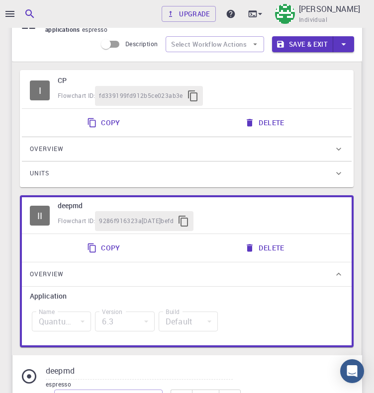
click at [322, 276] on div "Overview" at bounding box center [182, 274] width 304 height 16
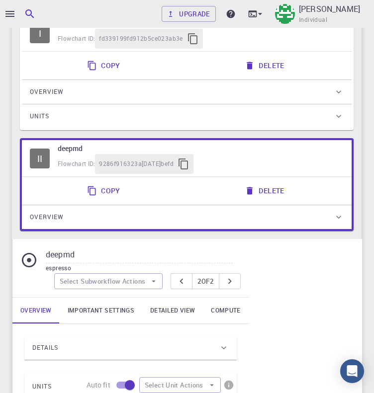
scroll to position [205, 0]
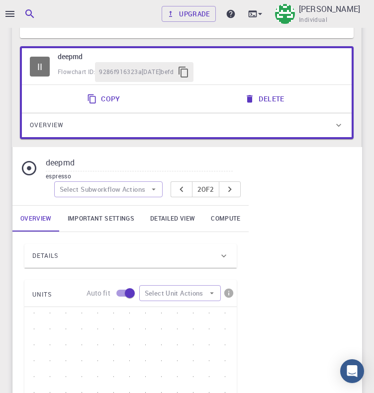
click at [61, 248] on div "Details" at bounding box center [125, 256] width 186 height 16
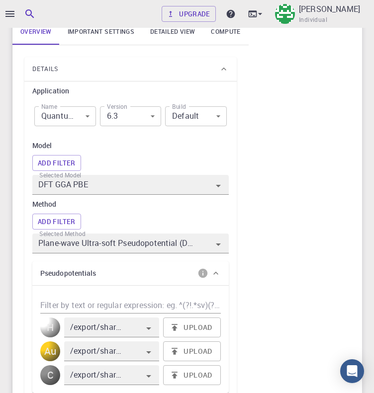
scroll to position [403, 0]
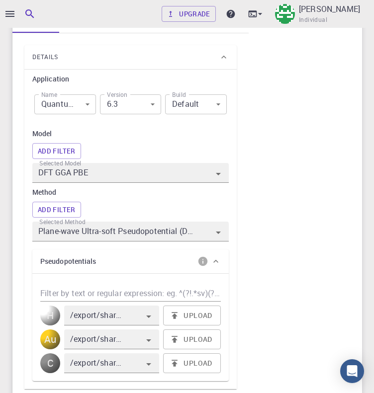
click at [61, 101] on body "Upgrade [PERSON_NAME] Individual Home [PERSON_NAME] Workflows - New Workflow mo…" at bounding box center [187, 259] width 374 height 1325
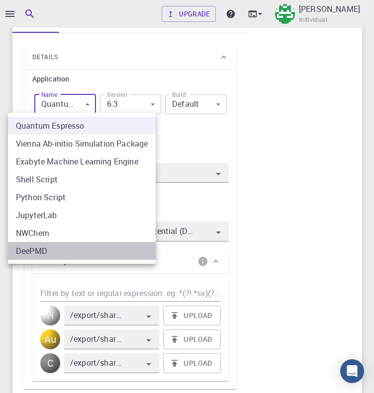
click at [40, 247] on li "DeePMD" at bounding box center [82, 251] width 148 height 18
type input "deepmd"
type input "2.0.2"
type input "deepmd"
type input "2.0.2"
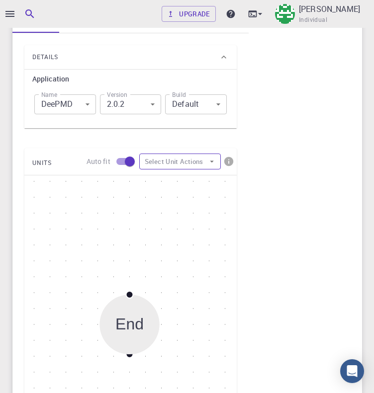
click at [177, 162] on button "Select Unit Actions" at bounding box center [179, 162] width 81 height 16
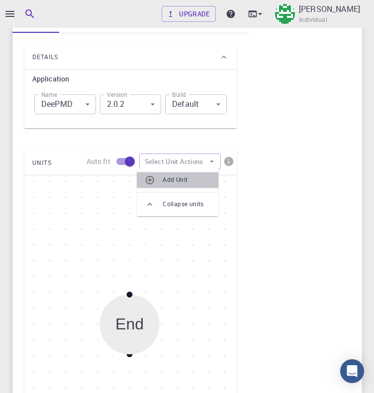
click at [172, 178] on span "Add Unit" at bounding box center [186, 180] width 48 height 10
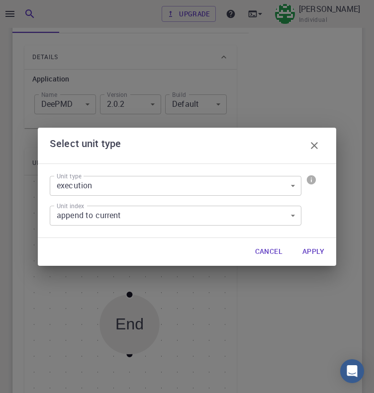
drag, startPoint x: 313, startPoint y: 250, endPoint x: 1, endPoint y: 166, distance: 323.4
click at [313, 250] on button "Apply" at bounding box center [313, 252] width 38 height 20
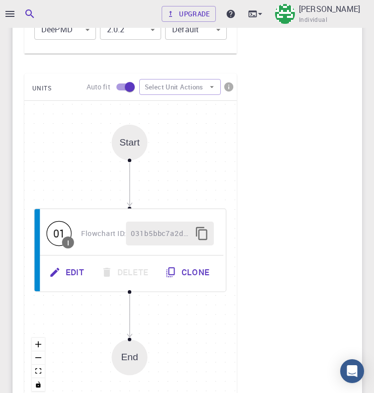
scroll to position [577, 0]
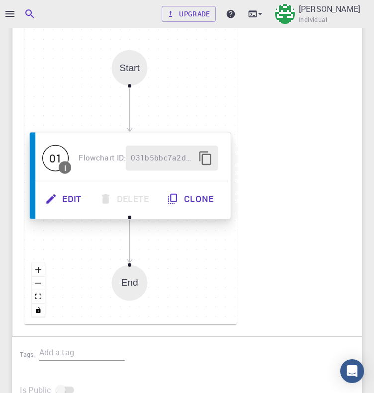
click at [64, 196] on button "Edit" at bounding box center [64, 198] width 54 height 25
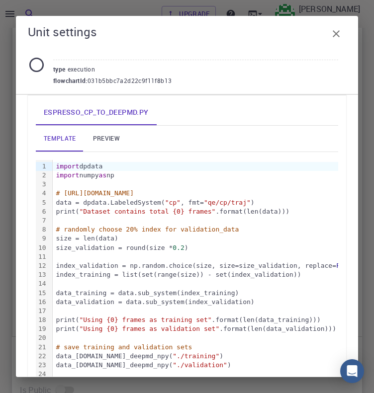
scroll to position [149, 0]
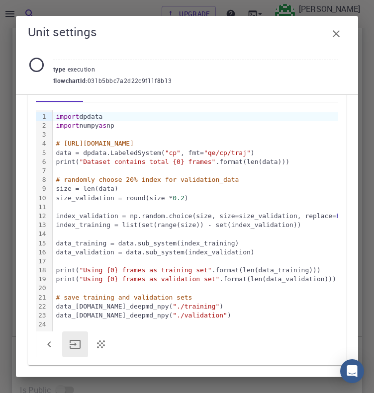
drag, startPoint x: 340, startPoint y: 30, endPoint x: 26, endPoint y: 81, distance: 318.1
click at [340, 30] on icon "button" at bounding box center [336, 34] width 12 height 12
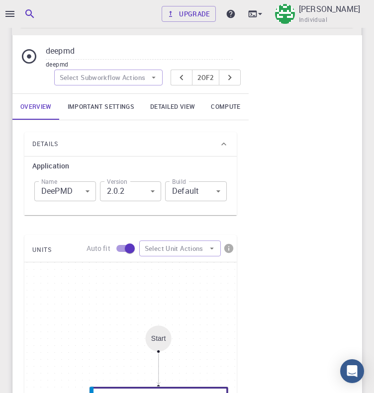
scroll to position [328, 0]
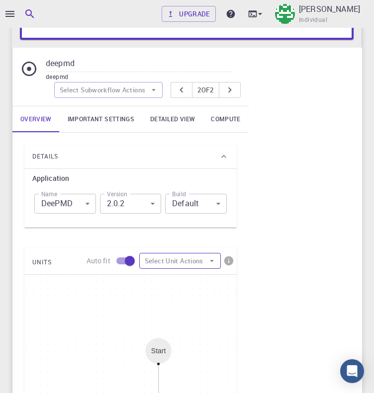
click at [165, 263] on button "Select Unit Actions" at bounding box center [179, 261] width 81 height 16
click at [159, 275] on div at bounding box center [154, 279] width 18 height 10
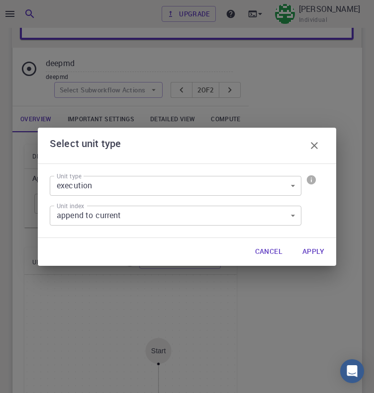
drag, startPoint x: 302, startPoint y: 254, endPoint x: 259, endPoint y: 256, distance: 42.3
click at [302, 254] on button "Apply" at bounding box center [313, 252] width 38 height 20
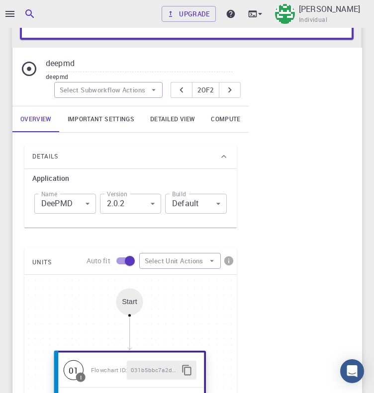
scroll to position [477, 0]
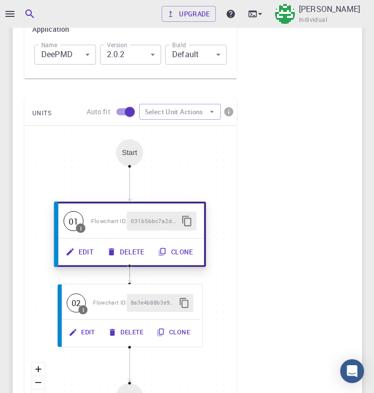
click at [101, 222] on span "Flowchart ID:" at bounding box center [109, 220] width 36 height 7
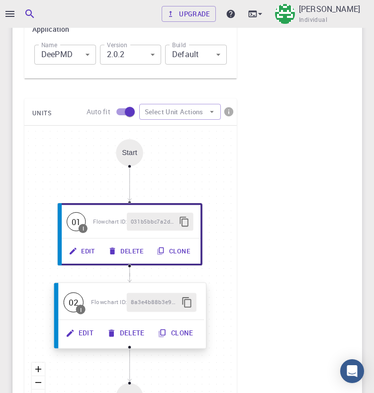
click at [75, 327] on button "Edit" at bounding box center [80, 332] width 41 height 19
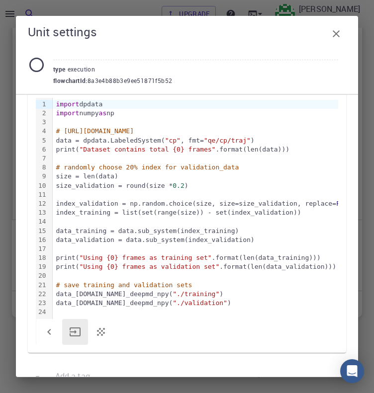
scroll to position [131, 0]
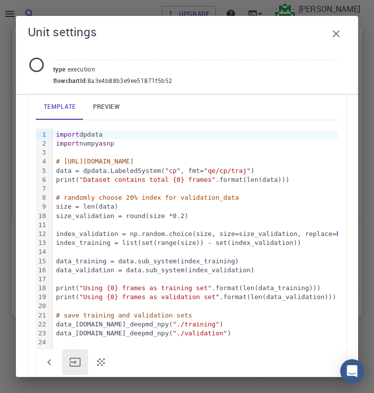
click at [114, 101] on link "preview" at bounding box center [106, 107] width 45 height 26
click at [74, 109] on link "template" at bounding box center [60, 107] width 48 height 26
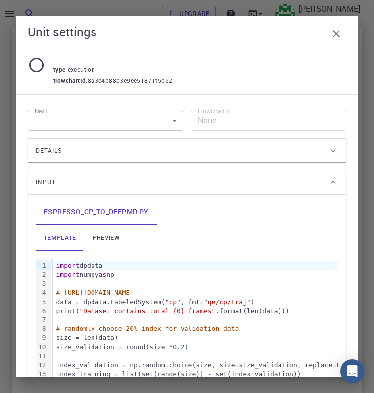
scroll to position [445, 0]
click at [175, 150] on div "Details" at bounding box center [182, 151] width 292 height 16
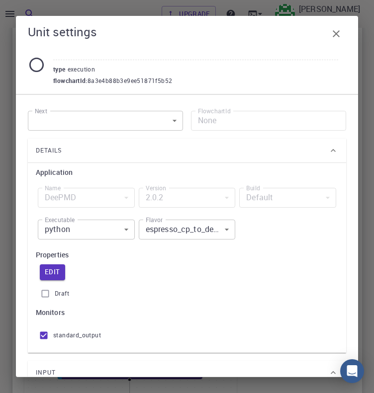
click at [99, 220] on body "Upgrade [PERSON_NAME] Individual Home [PERSON_NAME] Workflows - New Workflow mo…" at bounding box center [187, 99] width 374 height 1088
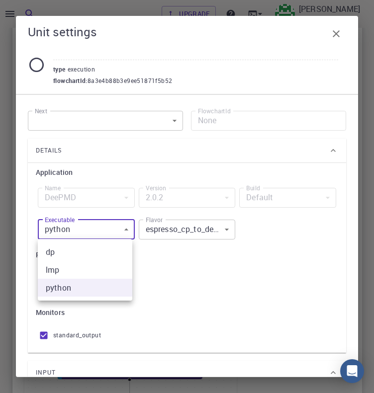
click at [93, 254] on li "dp" at bounding box center [85, 252] width 94 height 18
type input "dp"
type input "dp_train_se_e2_r"
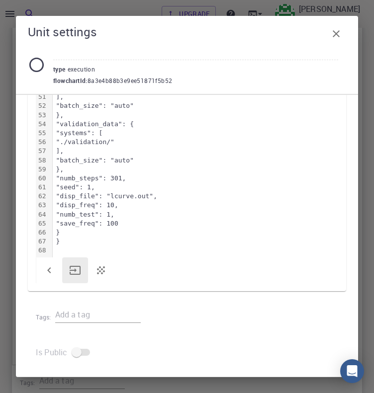
scroll to position [594, 0]
drag, startPoint x: 335, startPoint y: 30, endPoint x: 125, endPoint y: 70, distance: 213.9
click at [335, 30] on icon "button" at bounding box center [336, 34] width 12 height 12
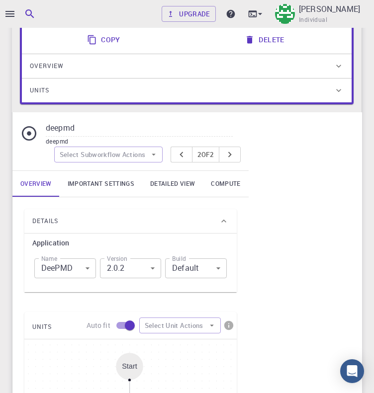
scroll to position [346, 0]
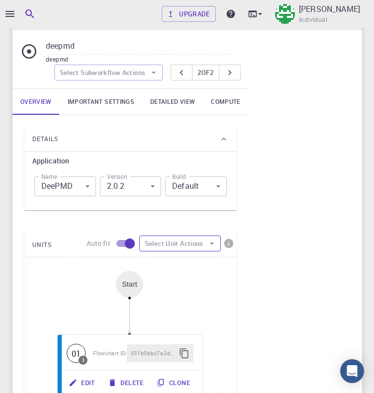
click at [178, 244] on button "Select Unit Actions" at bounding box center [179, 243] width 81 height 16
click at [172, 263] on span "Add Unit" at bounding box center [186, 262] width 48 height 10
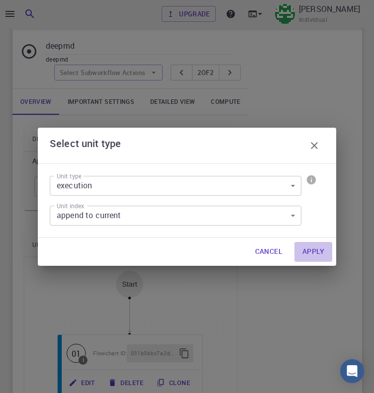
click at [309, 254] on button "Apply" at bounding box center [313, 252] width 38 height 20
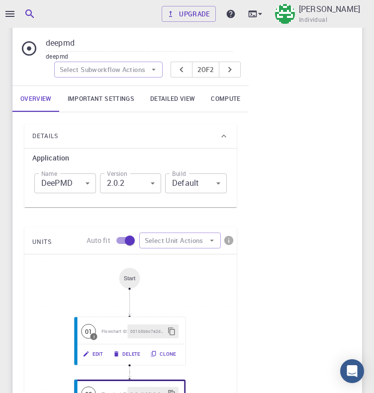
scroll to position [544, 0]
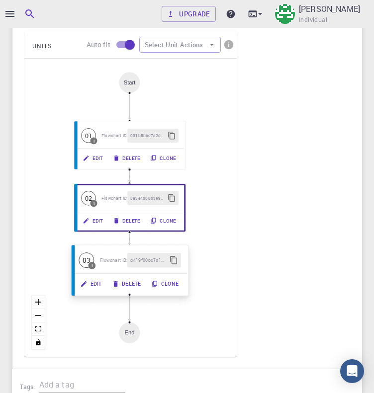
click at [103, 287] on button "Edit" at bounding box center [92, 284] width 32 height 14
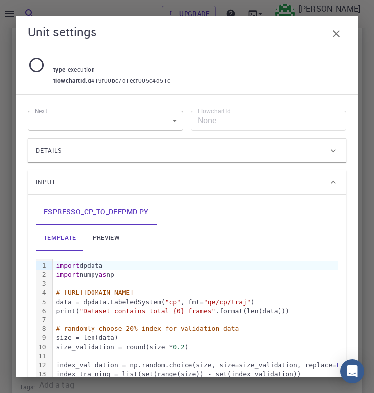
click at [158, 160] on div "Details" at bounding box center [187, 151] width 318 height 24
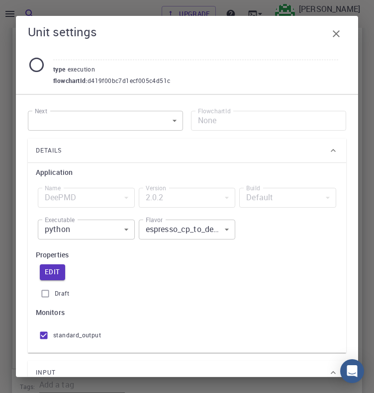
click at [178, 226] on body "Upgrade [PERSON_NAME] Individual Home [PERSON_NAME] Workflows - New Workflow mo…" at bounding box center [187, 0] width 374 height 1088
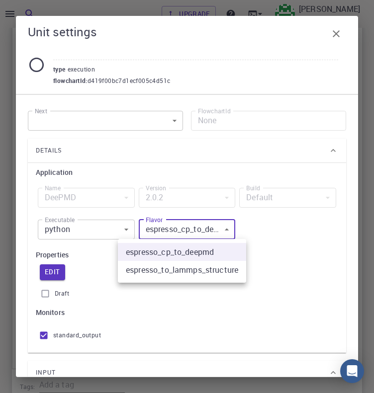
click at [179, 268] on li "espresso_to_lammps_structure" at bounding box center [182, 270] width 128 height 18
type input "espresso_to_lammps_structure"
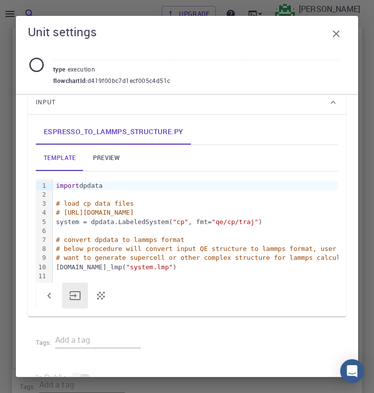
scroll to position [303, 0]
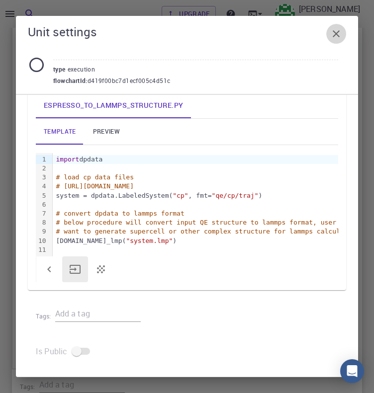
click at [336, 39] on icon "button" at bounding box center [336, 34] width 12 height 12
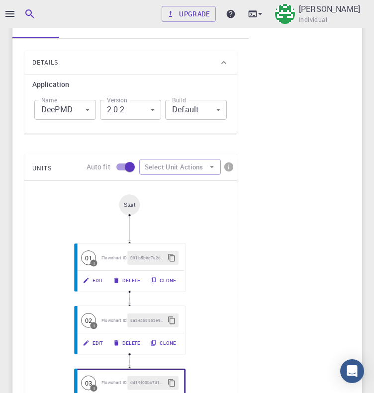
scroll to position [346, 0]
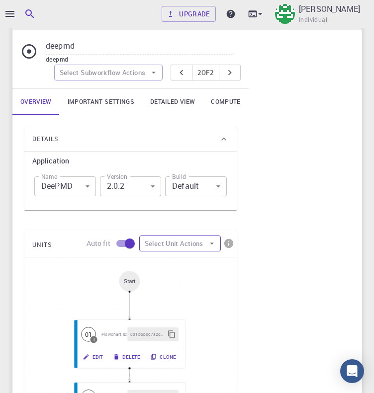
click at [182, 240] on button "Select Unit Actions" at bounding box center [179, 243] width 81 height 16
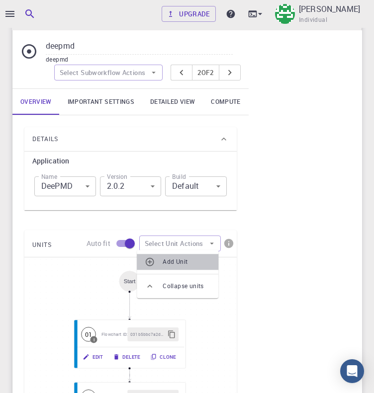
click at [179, 258] on span "Add Unit" at bounding box center [186, 262] width 48 height 10
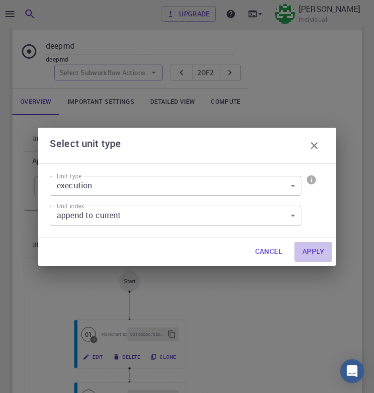
click at [316, 256] on button "Apply" at bounding box center [313, 252] width 38 height 20
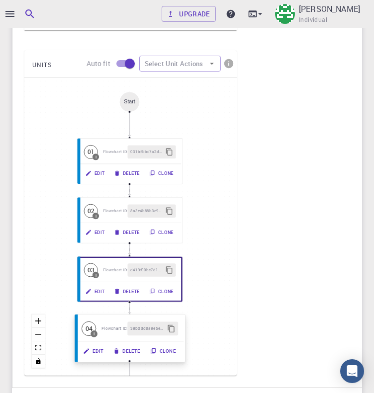
scroll to position [544, 0]
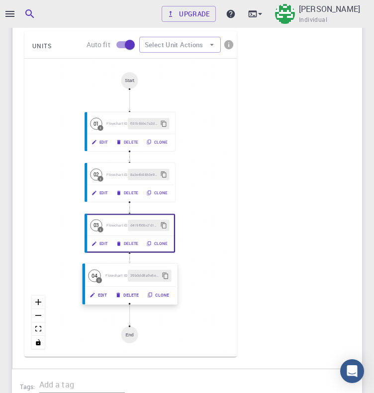
click at [105, 294] on button "Edit" at bounding box center [99, 295] width 26 height 12
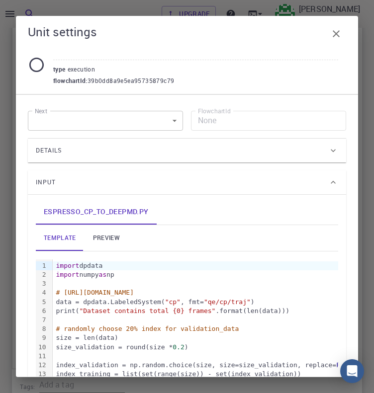
click at [134, 159] on div "Details" at bounding box center [187, 151] width 318 height 24
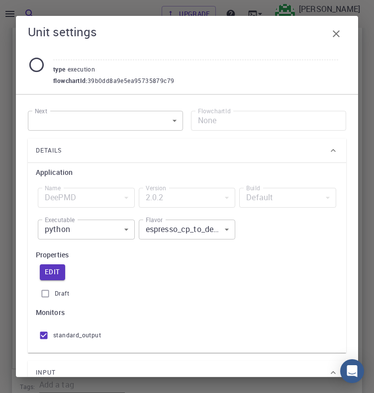
click at [105, 226] on body "Upgrade [PERSON_NAME] Individual Home [PERSON_NAME] Workflows - New Workflow mo…" at bounding box center [187, 0] width 374 height 1088
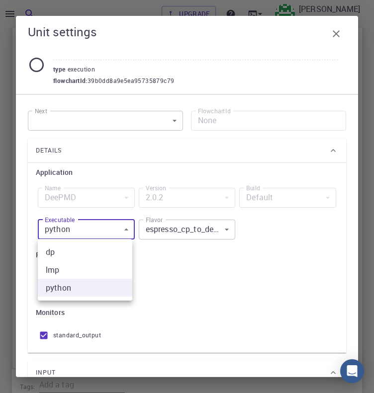
click at [69, 270] on li "lmp" at bounding box center [85, 270] width 94 height 18
type input "lmp"
type input "lammps_md"
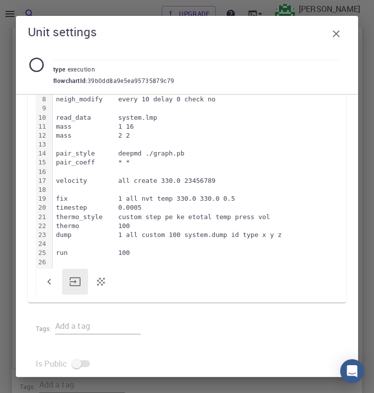
scroll to position [431, 0]
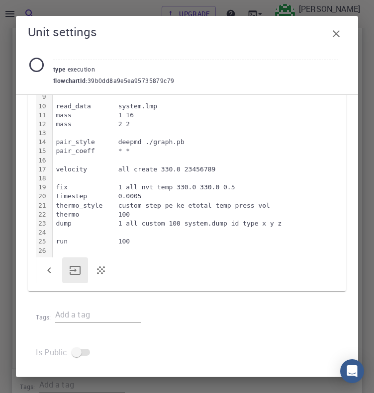
drag, startPoint x: 344, startPoint y: 34, endPoint x: 295, endPoint y: 46, distance: 50.1
click at [344, 33] on button "button" at bounding box center [336, 34] width 20 height 20
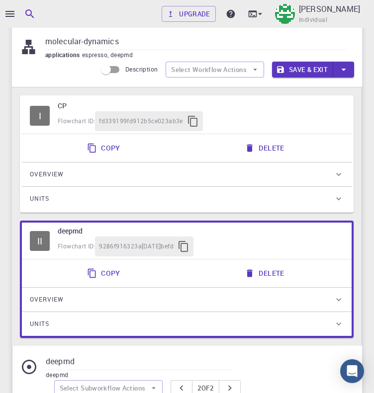
scroll to position [0, 0]
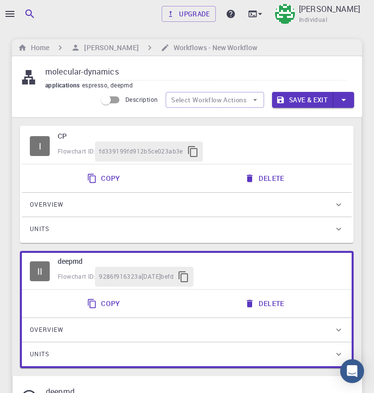
click at [294, 98] on button "Save & Exit" at bounding box center [302, 100] width 61 height 16
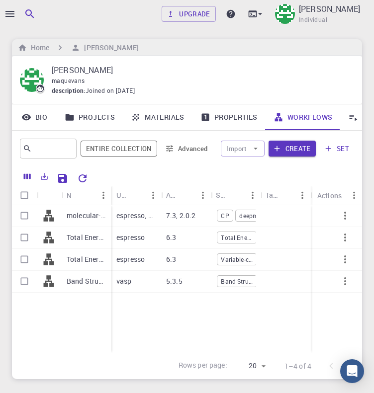
click at [347, 115] on link "Jobs" at bounding box center [364, 117] width 49 height 26
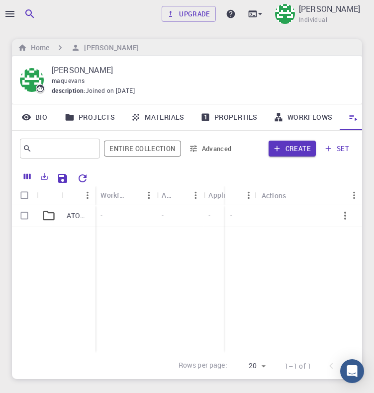
scroll to position [0, 26]
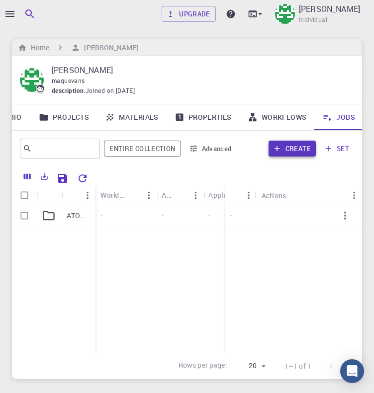
click at [288, 151] on button "Create" at bounding box center [291, 149] width 47 height 16
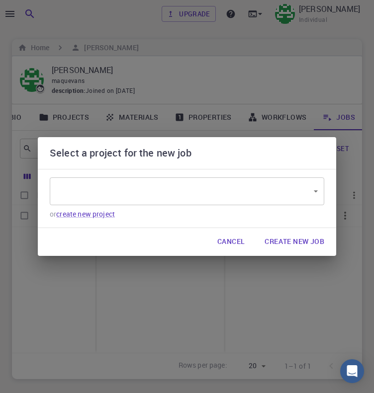
type input "PuQ6SnqXsYdDykpi3"
click at [280, 238] on button "Create New Job" at bounding box center [294, 242] width 76 height 20
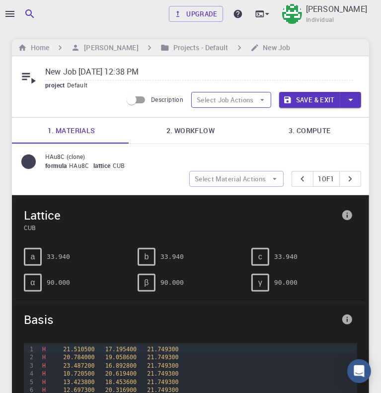
click at [223, 99] on button "Select Job Actions" at bounding box center [231, 100] width 80 height 16
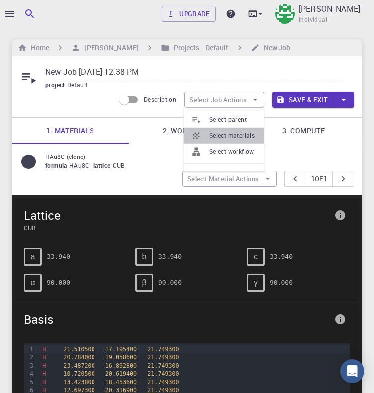
click at [240, 137] on span "Select materials" at bounding box center [232, 136] width 47 height 10
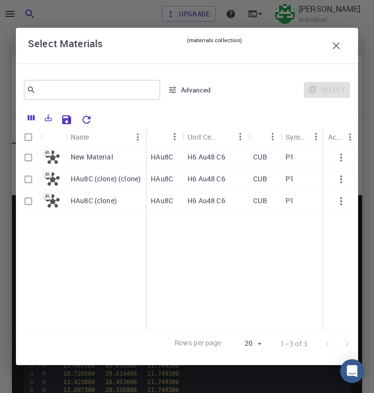
click at [119, 158] on div "New Material" at bounding box center [106, 158] width 80 height 22
checkbox input "true"
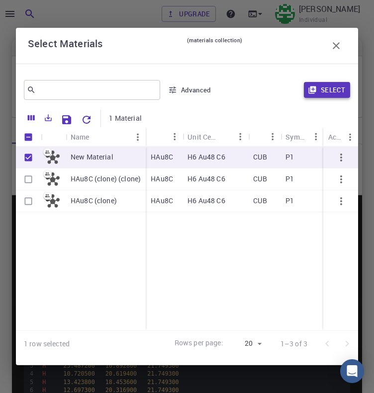
click at [318, 88] on button "Select" at bounding box center [327, 90] width 46 height 16
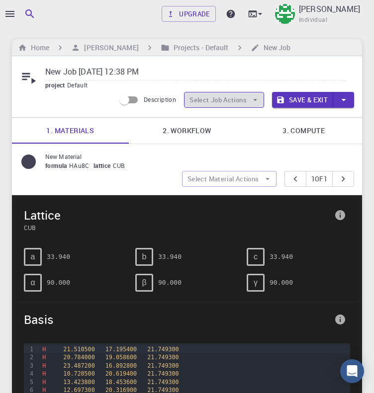
click at [191, 104] on button "Select Job Actions" at bounding box center [224, 100] width 80 height 16
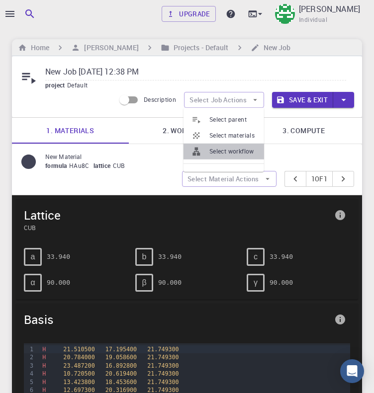
click at [227, 154] on span "Select workflow" at bounding box center [232, 152] width 47 height 10
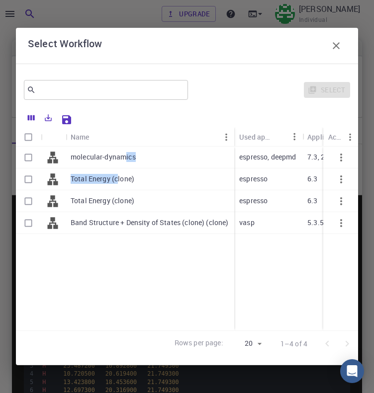
drag, startPoint x: 124, startPoint y: 162, endPoint x: 117, endPoint y: 169, distance: 9.5
click at [117, 169] on div "molecular-dynamics Total Energy (clone) Total Energy (clone) Band Structure + D…" at bounding box center [125, 239] width 218 height 184
click at [117, 161] on p "molecular-dynamics" at bounding box center [103, 157] width 65 height 10
checkbox input "true"
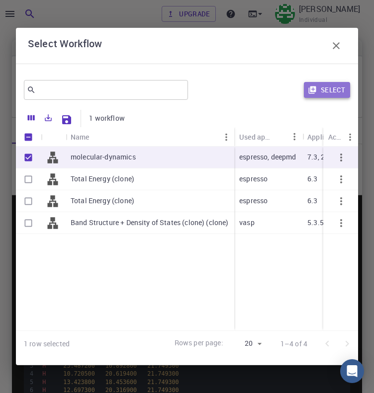
click at [322, 89] on button "Select" at bounding box center [327, 90] width 46 height 16
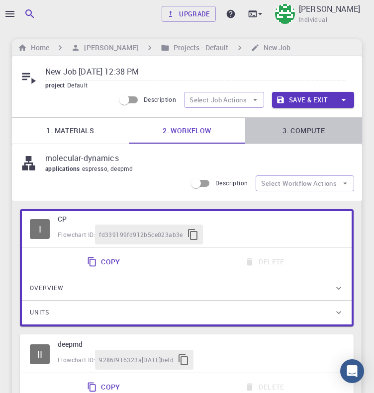
drag, startPoint x: 292, startPoint y: 133, endPoint x: 16, endPoint y: 117, distance: 276.7
click at [292, 133] on link "3. Compute" at bounding box center [303, 131] width 117 height 26
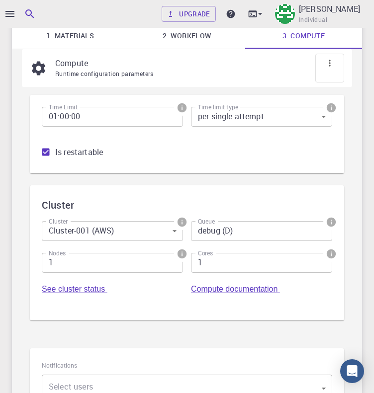
scroll to position [99, 0]
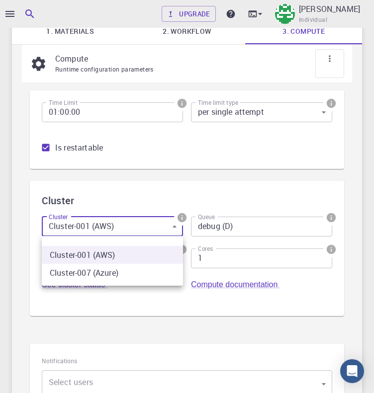
click at [103, 227] on body "Upgrade [PERSON_NAME] Individual Home [PERSON_NAME] Projects - Default New Job …" at bounding box center [187, 231] width 374 height 660
click at [103, 227] on div at bounding box center [187, 196] width 374 height 393
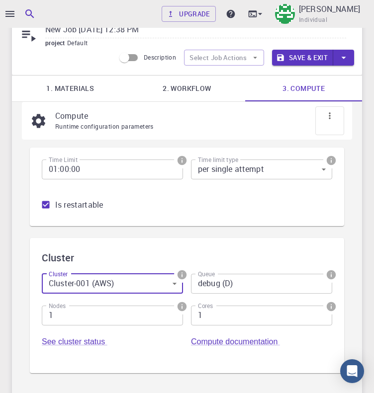
scroll to position [0, 0]
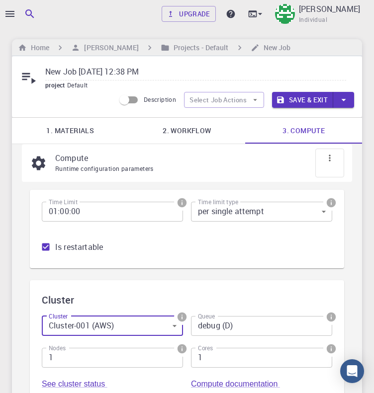
click at [157, 327] on body "Upgrade [PERSON_NAME] Individual Home [PERSON_NAME] Projects - Default New Job …" at bounding box center [187, 330] width 374 height 660
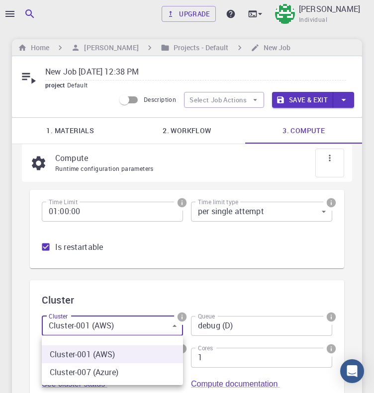
click at [153, 323] on div at bounding box center [187, 196] width 374 height 393
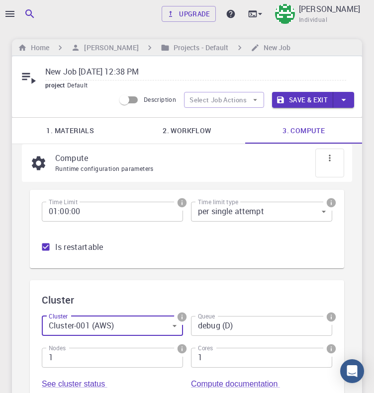
click at [303, 99] on button "Save & Exit" at bounding box center [302, 100] width 61 height 16
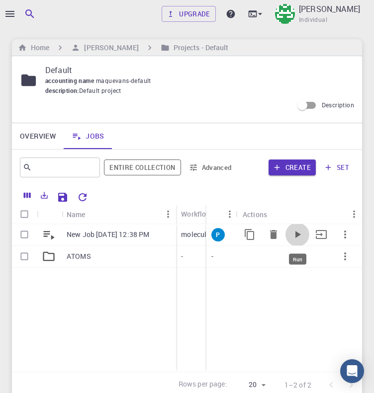
click at [302, 238] on icon "Run" at bounding box center [297, 235] width 12 height 12
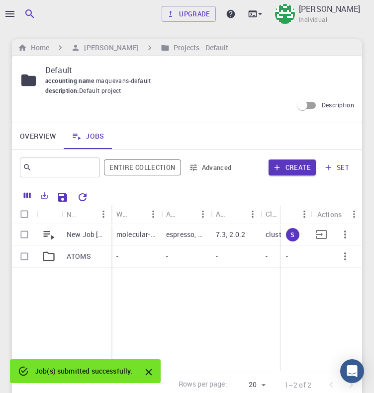
click at [203, 236] on p "espresso, deepmd" at bounding box center [186, 235] width 40 height 10
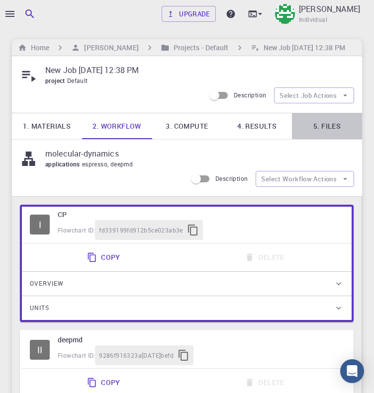
click at [333, 137] on link "5. Files" at bounding box center [327, 126] width 70 height 26
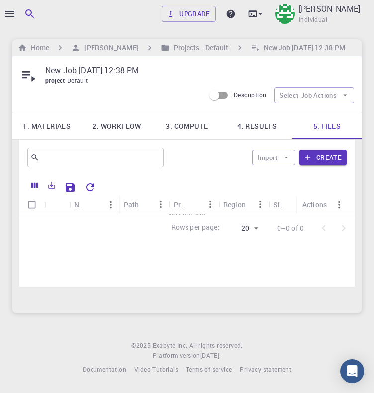
click at [246, 241] on body "Upgrade [PERSON_NAME] Individual Home [PERSON_NAME] Projects - Default New Job …" at bounding box center [187, 196] width 374 height 393
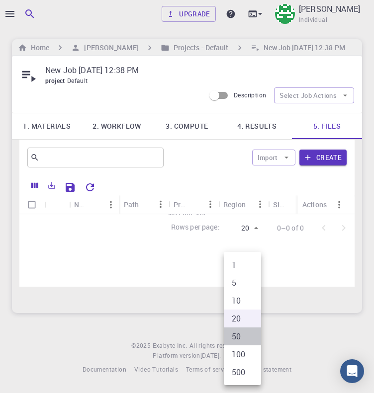
click at [243, 333] on li "50" at bounding box center [242, 336] width 37 height 18
type input "50"
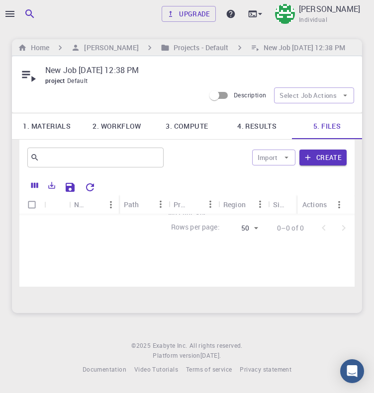
click at [256, 137] on link "4. Results" at bounding box center [257, 126] width 70 height 26
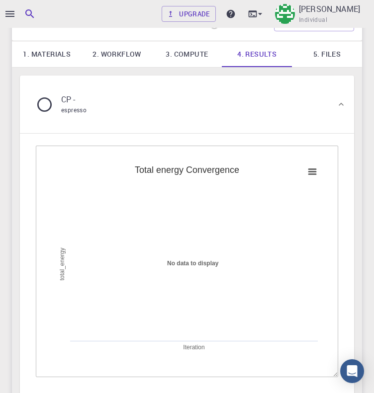
scroll to position [50, 0]
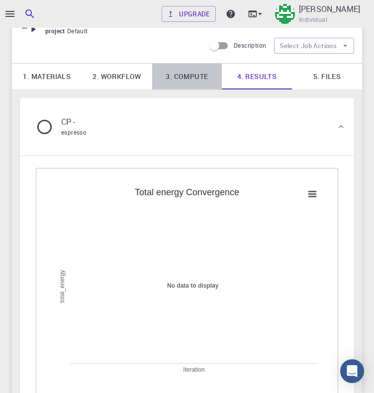
click at [175, 85] on link "3. Compute" at bounding box center [187, 77] width 70 height 26
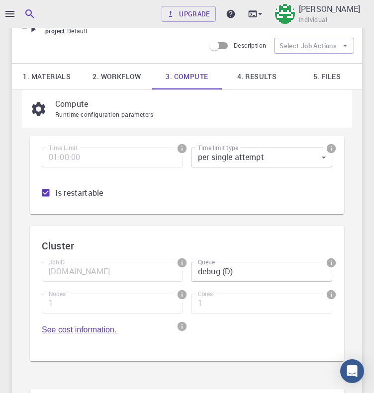
click at [137, 89] on link "2. Workflow" at bounding box center [117, 77] width 70 height 26
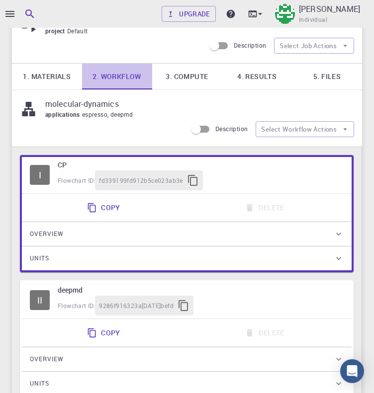
click at [116, 87] on link "2. Workflow" at bounding box center [117, 77] width 70 height 26
click at [57, 89] on link "1. Materials" at bounding box center [47, 77] width 70 height 26
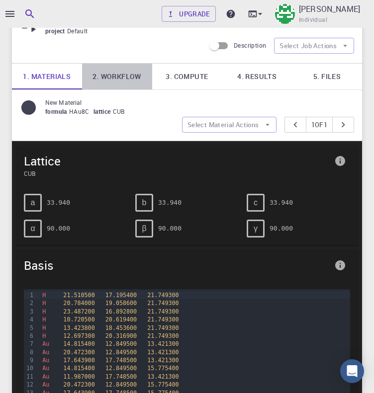
click at [98, 88] on link "2. Workflow" at bounding box center [117, 77] width 70 height 26
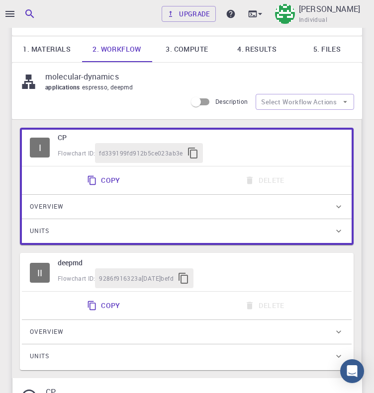
scroll to position [99, 0]
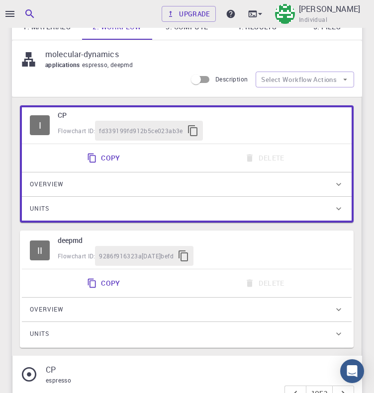
click at [161, 39] on link "3. Compute" at bounding box center [187, 27] width 70 height 26
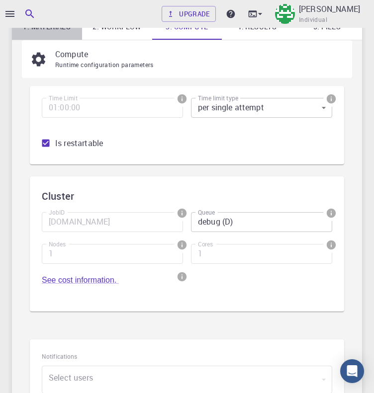
click at [74, 36] on link "1. Materials" at bounding box center [47, 27] width 70 height 26
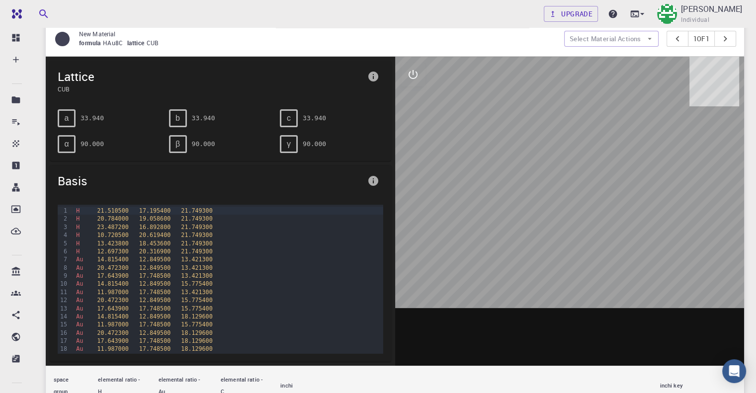
drag, startPoint x: 547, startPoint y: 194, endPoint x: 462, endPoint y: 201, distance: 85.2
click at [462, 201] on div at bounding box center [569, 211] width 349 height 309
drag, startPoint x: 530, startPoint y: 168, endPoint x: 489, endPoint y: 179, distance: 42.2
drag, startPoint x: 489, startPoint y: 179, endPoint x: 533, endPoint y: 187, distance: 43.9
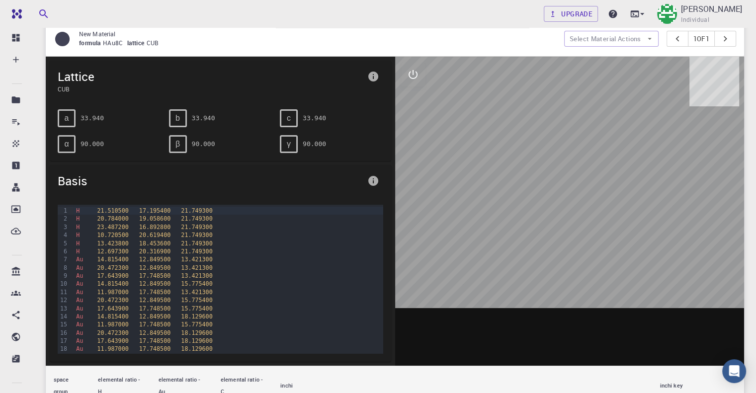
click at [533, 187] on div at bounding box center [569, 211] width 349 height 309
click at [487, 213] on div at bounding box center [569, 211] width 349 height 309
drag, startPoint x: 481, startPoint y: 217, endPoint x: 488, endPoint y: 208, distance: 11.3
click at [487, 237] on div at bounding box center [569, 211] width 349 height 309
click at [413, 78] on icon "interactive" at bounding box center [413, 75] width 12 height 12
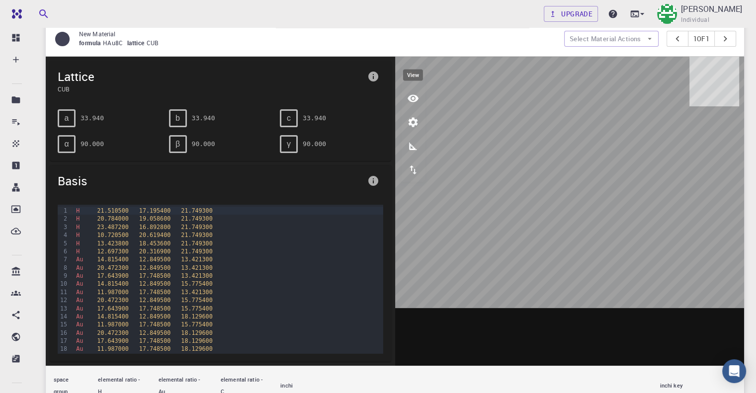
click at [415, 99] on icon "view" at bounding box center [412, 97] width 11 height 7
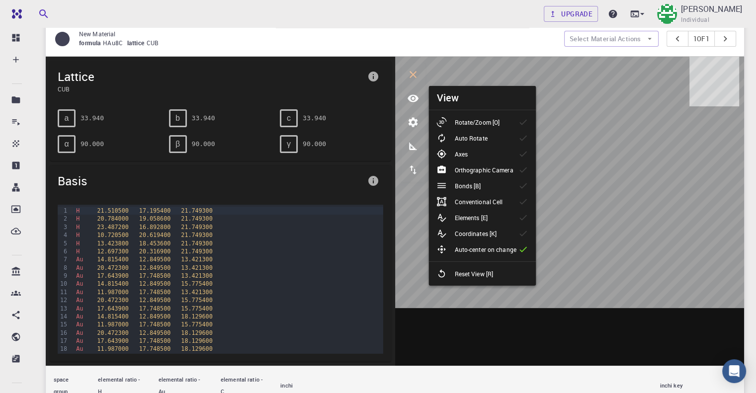
click at [474, 127] on li "Rotate/Zoom [O]" at bounding box center [481, 122] width 107 height 16
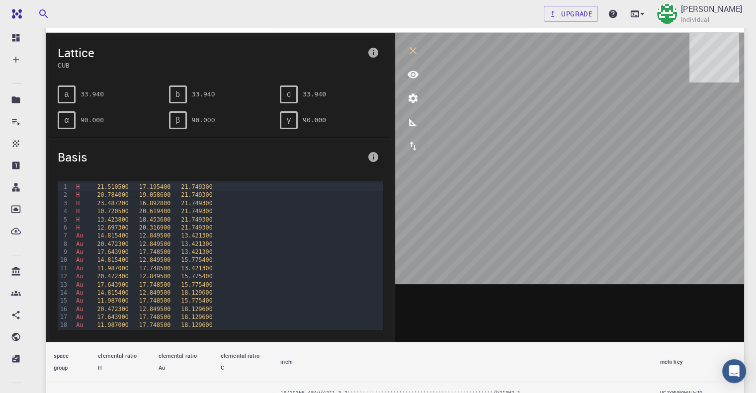
scroll to position [107, 0]
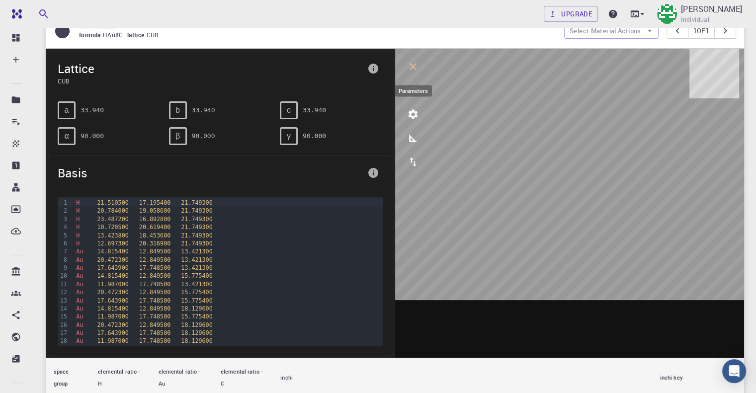
click at [411, 114] on icon "parameters" at bounding box center [413, 114] width 12 height 12
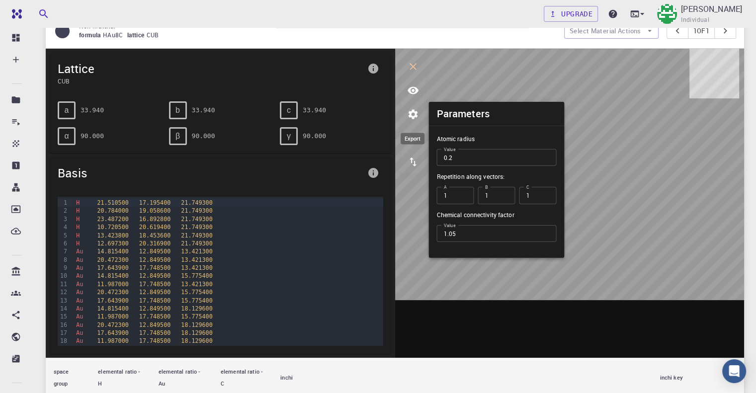
click at [413, 165] on icon "export" at bounding box center [412, 161] width 7 height 9
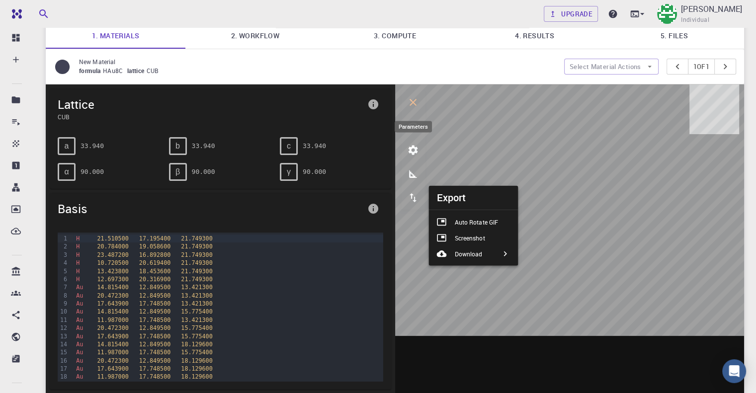
scroll to position [58, 0]
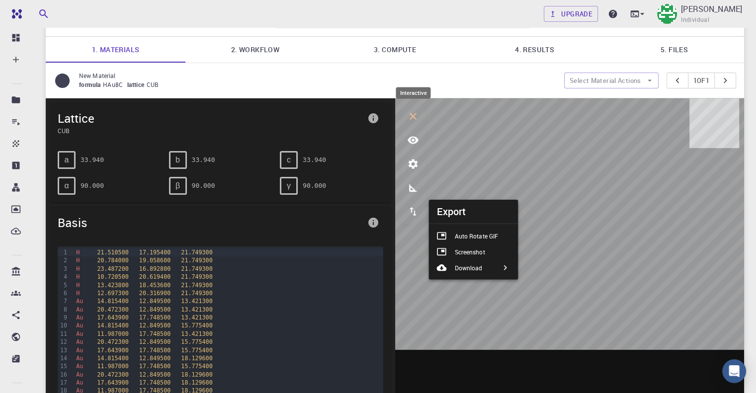
click at [422, 112] on button "interactive" at bounding box center [413, 116] width 24 height 24
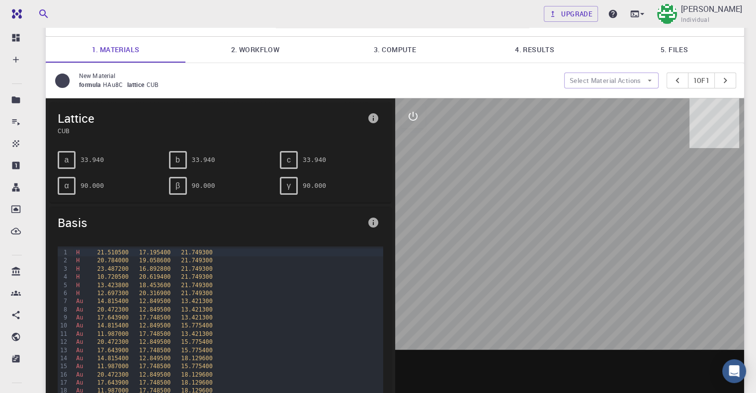
drag, startPoint x: 490, startPoint y: 196, endPoint x: 384, endPoint y: 156, distance: 113.0
click at [497, 212] on div at bounding box center [569, 252] width 349 height 309
click at [413, 125] on button "interactive" at bounding box center [413, 116] width 24 height 24
click at [418, 212] on icon "export" at bounding box center [413, 212] width 12 height 12
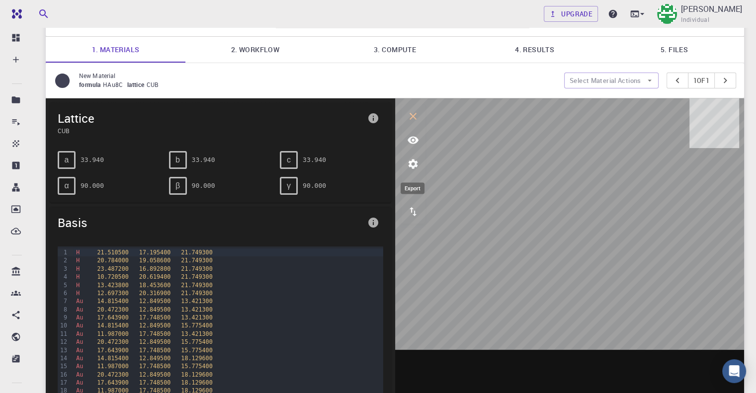
click at [418, 212] on icon "export" at bounding box center [413, 212] width 12 height 12
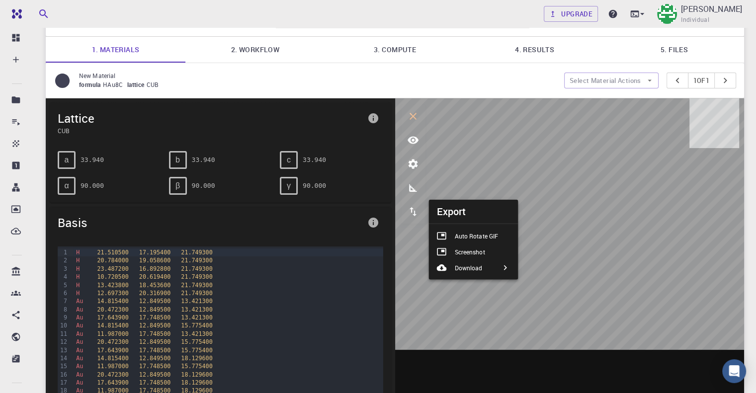
click at [464, 240] on div "Auto Rotate GIF" at bounding box center [471, 236] width 70 height 10
